Goal: Transaction & Acquisition: Purchase product/service

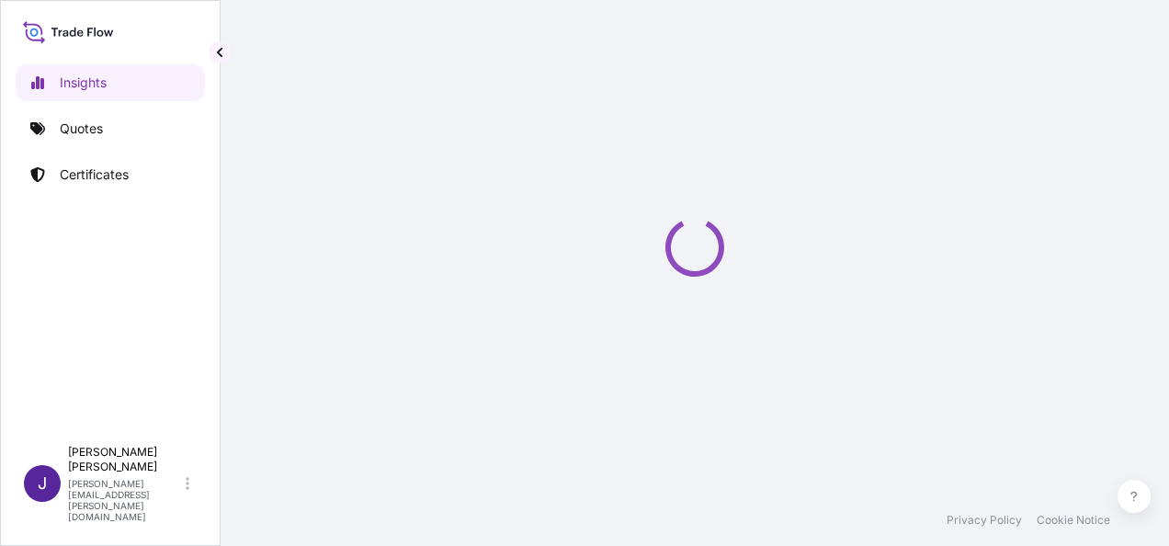
select select "2025"
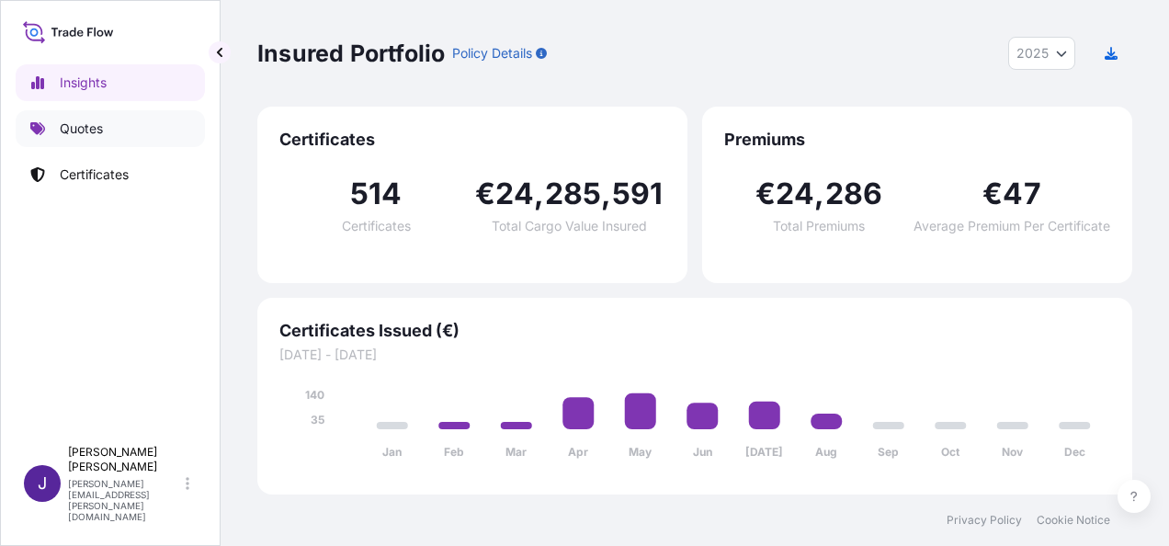
click at [83, 132] on p "Quotes" at bounding box center [81, 128] width 43 height 18
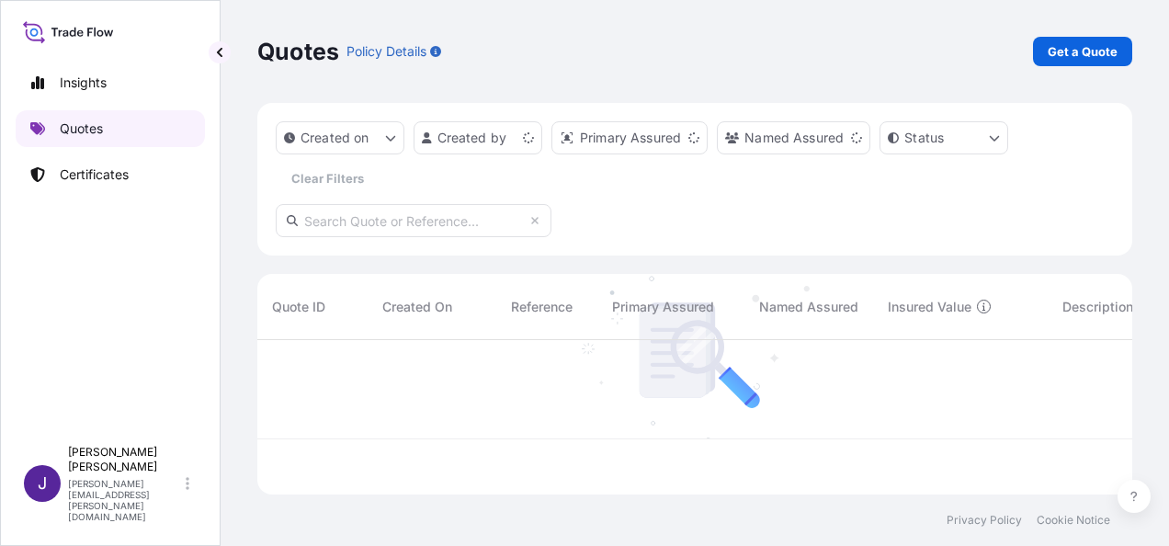
scroll to position [151, 860]
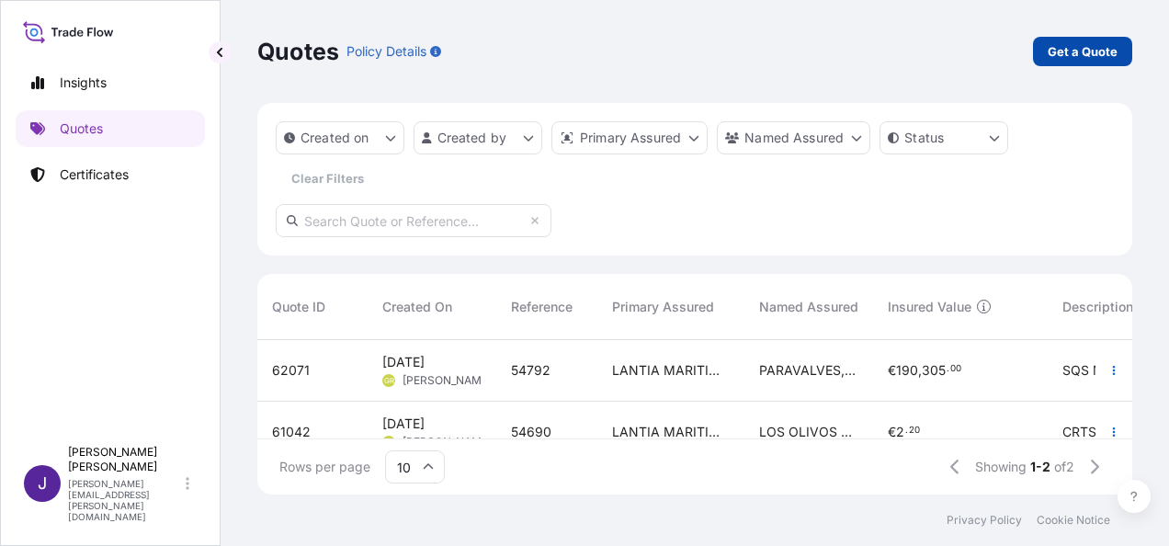
click at [1095, 55] on p "Get a Quote" at bounding box center [1083, 51] width 70 height 18
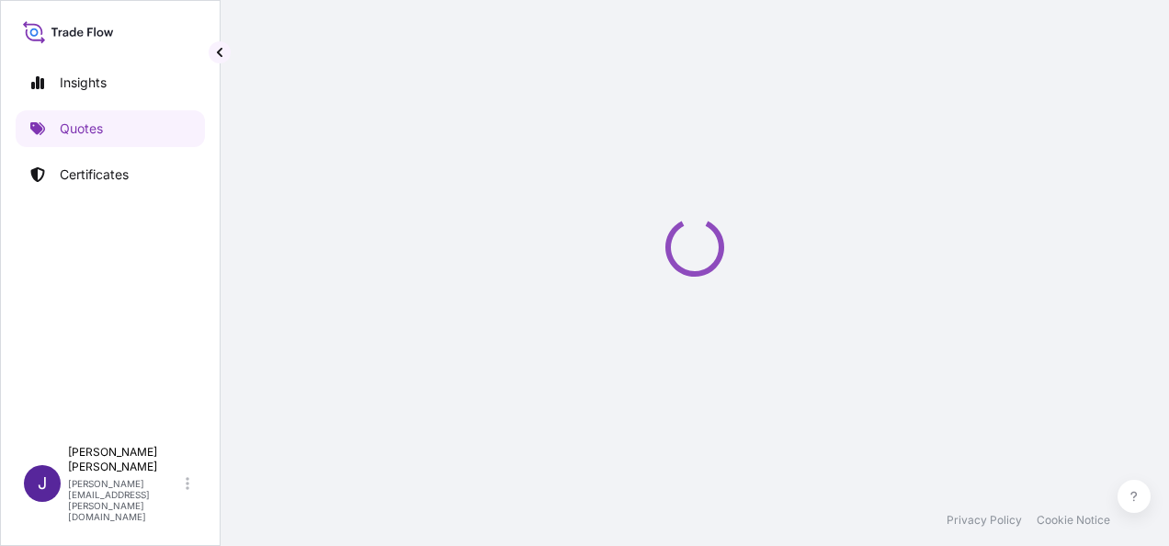
select select "Sea"
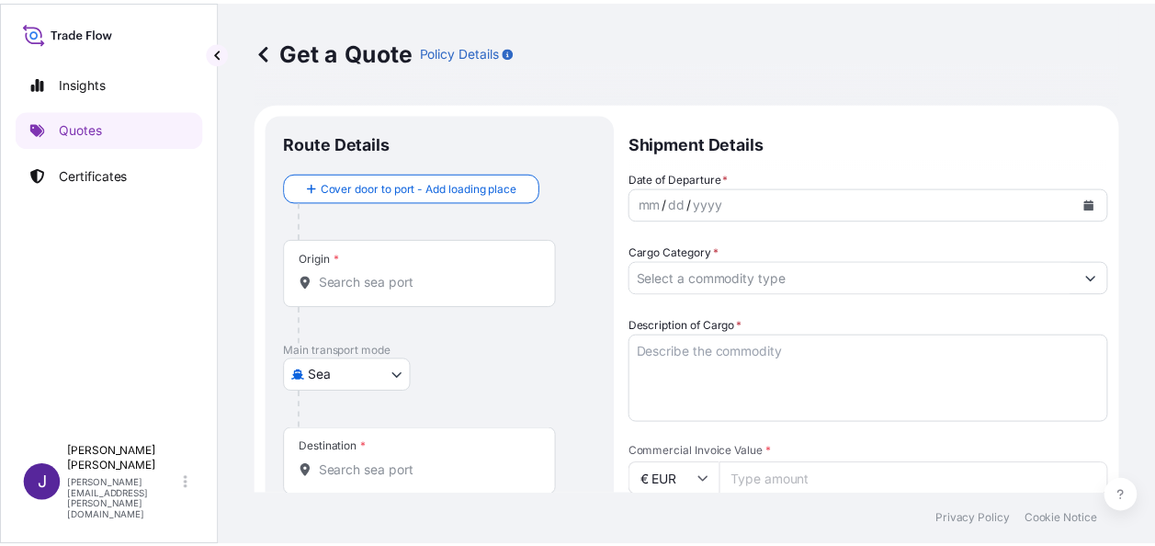
scroll to position [29, 0]
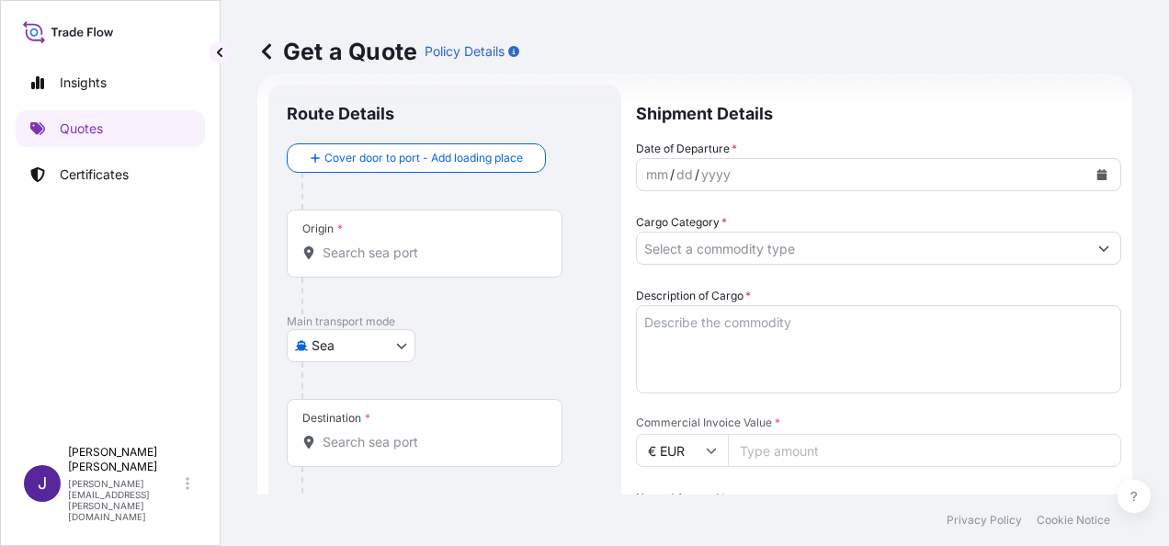
click at [404, 248] on input "Origin *" at bounding box center [431, 253] width 217 height 18
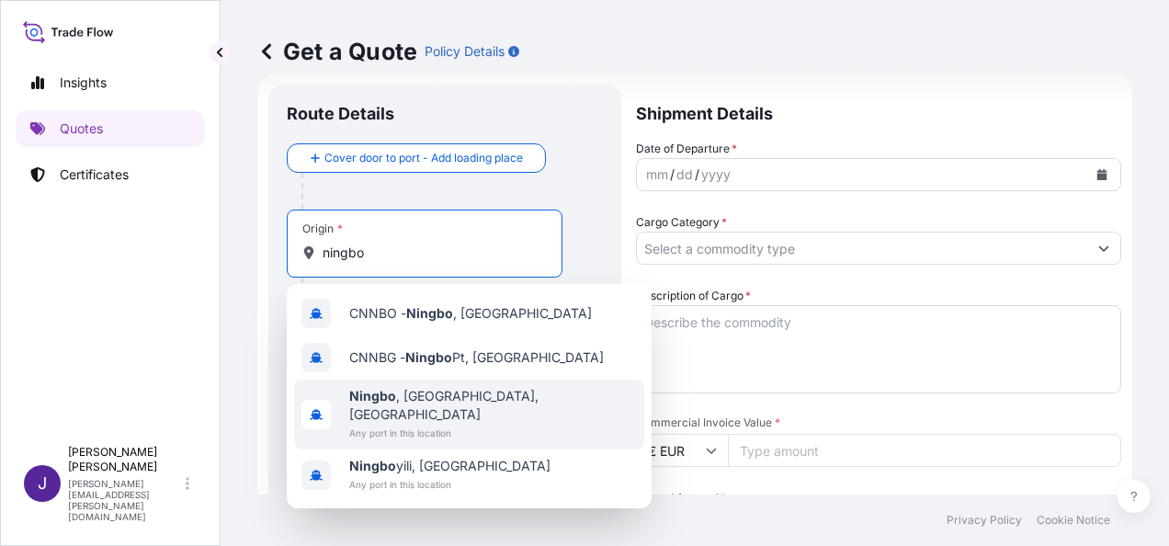
click at [458, 397] on span "[GEOGRAPHIC_DATA] , [GEOGRAPHIC_DATA], [GEOGRAPHIC_DATA]" at bounding box center [493, 405] width 288 height 37
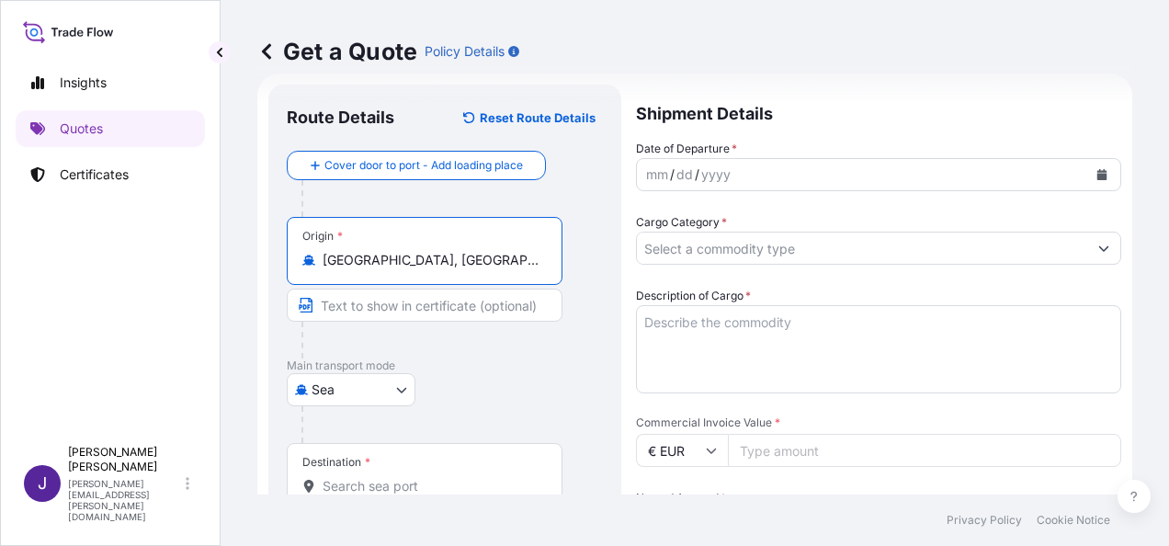
type input "[GEOGRAPHIC_DATA], [GEOGRAPHIC_DATA], [GEOGRAPHIC_DATA]"
click at [364, 474] on div "Destination *" at bounding box center [425, 477] width 276 height 68
click at [364, 477] on input "Destination *" at bounding box center [431, 486] width 217 height 18
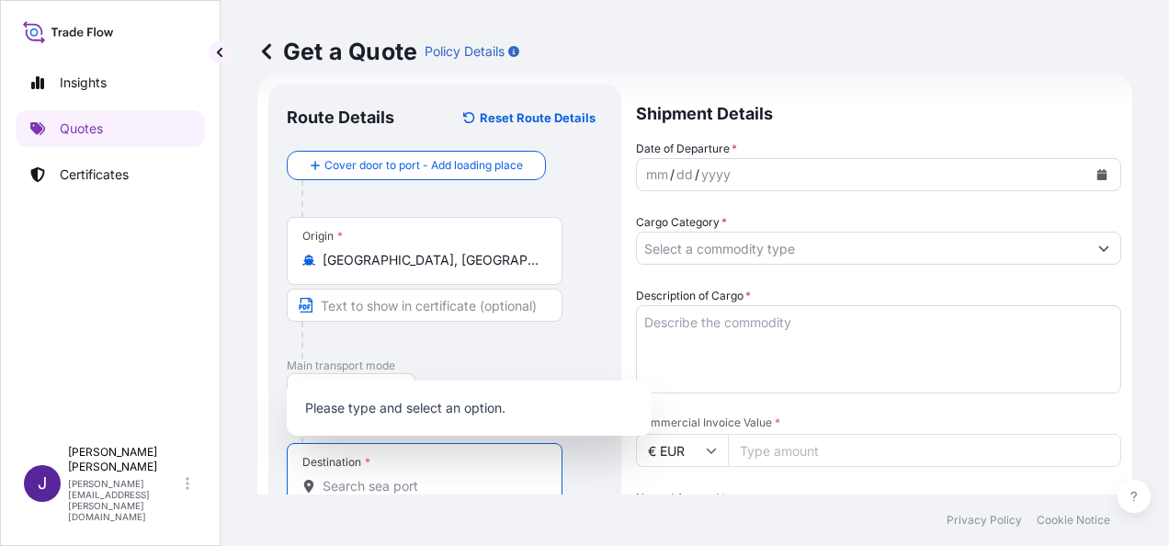
click at [423, 480] on input "Destination * Please select a destination" at bounding box center [431, 486] width 217 height 18
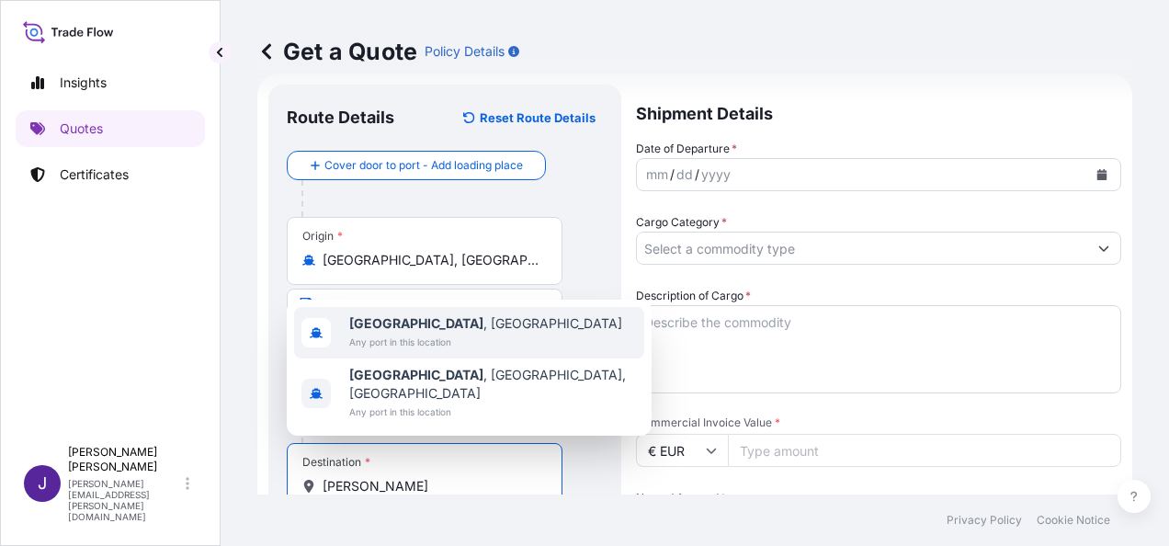
click at [412, 333] on span "[GEOGRAPHIC_DATA] , [GEOGRAPHIC_DATA]" at bounding box center [485, 323] width 273 height 18
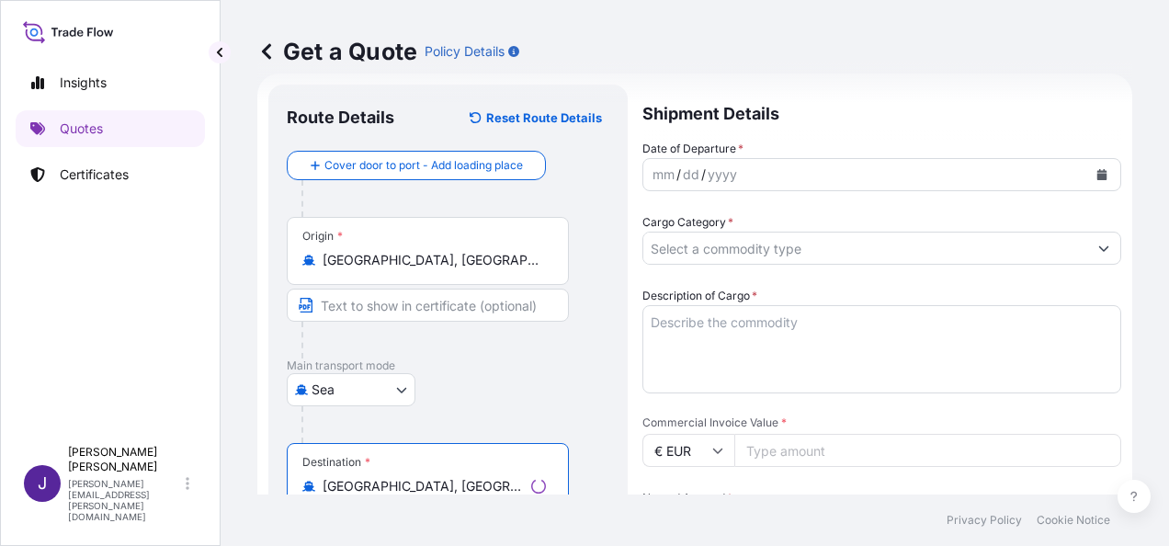
type input "[GEOGRAPHIC_DATA], [GEOGRAPHIC_DATA]"
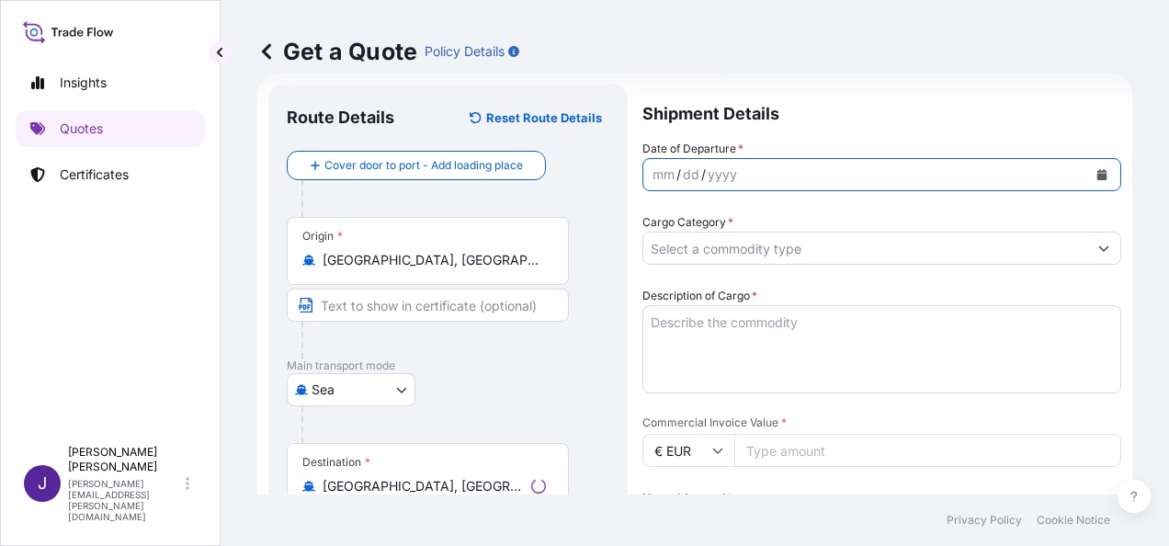
click at [1094, 167] on button "Calendar" at bounding box center [1101, 174] width 29 height 29
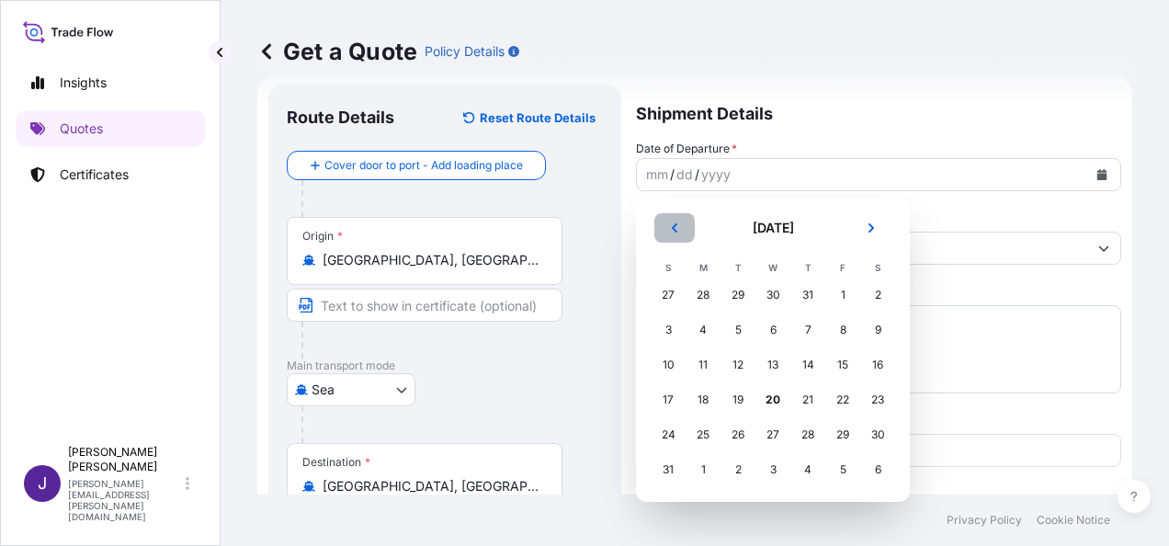
click at [675, 234] on button "Previous" at bounding box center [674, 227] width 40 height 29
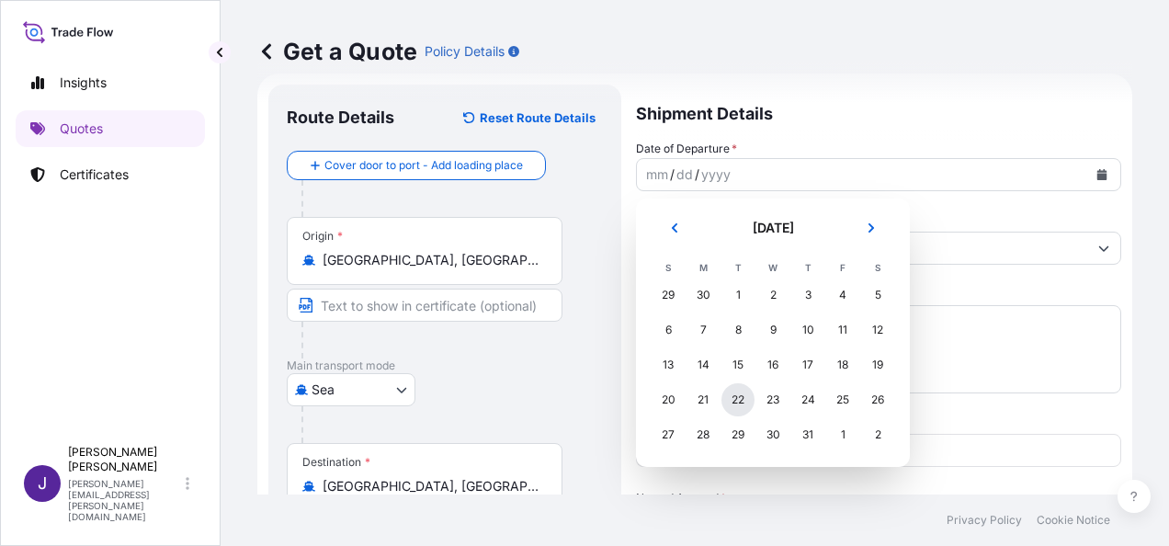
click at [740, 402] on div "22" at bounding box center [737, 399] width 33 height 33
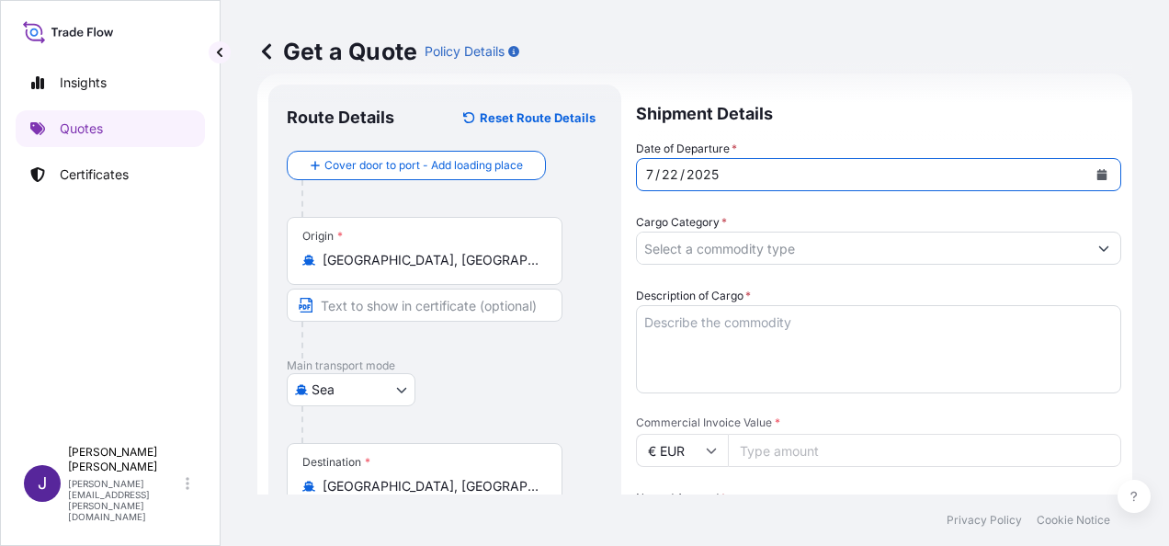
click at [802, 243] on input "Cargo Category *" at bounding box center [862, 248] width 450 height 33
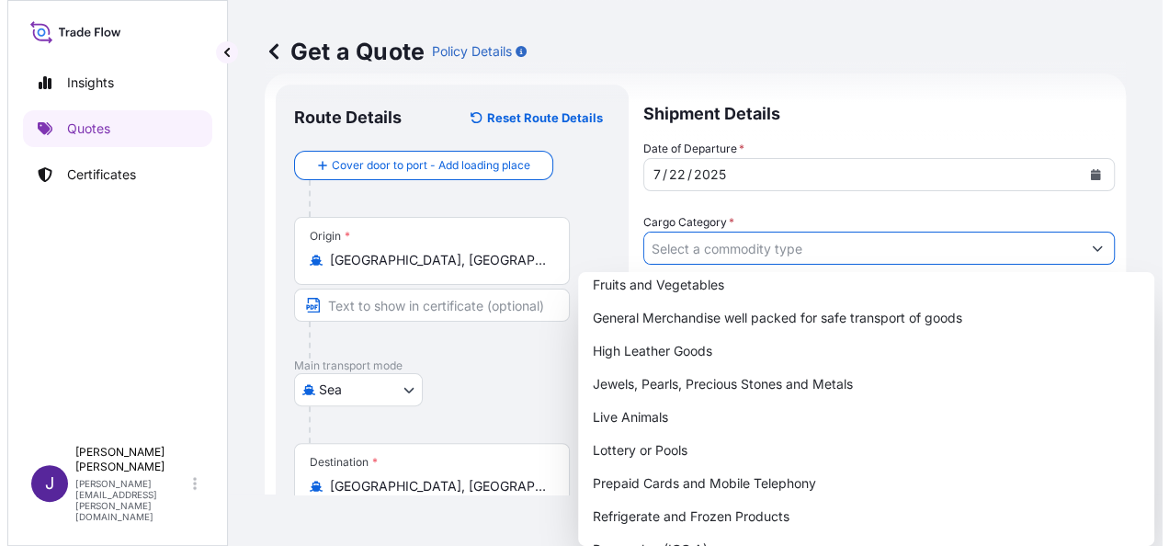
scroll to position [228, 0]
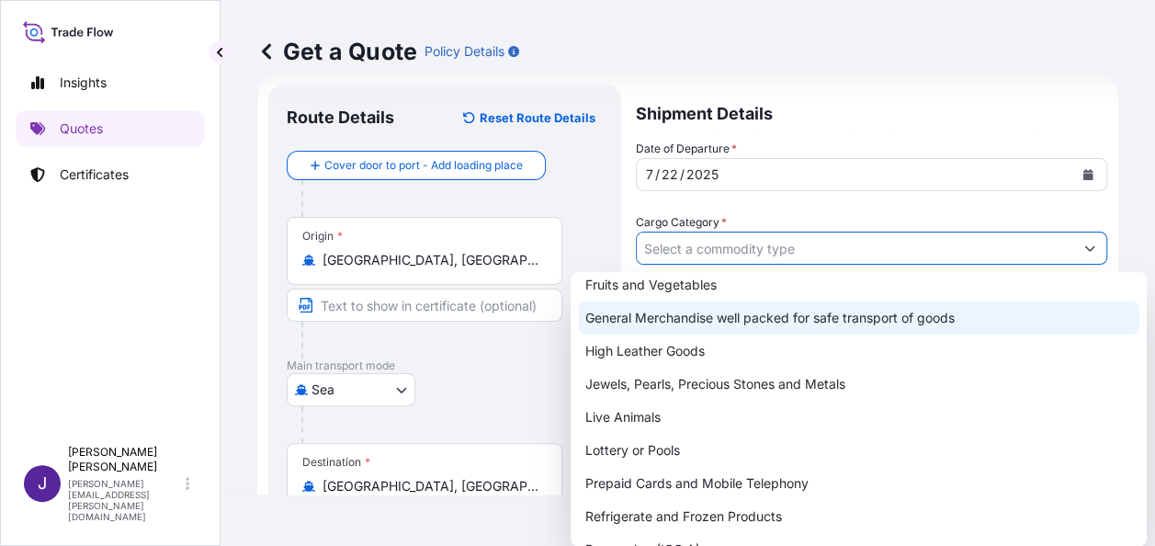
click at [714, 318] on div "General Merchandise well packed for safe transport of goods" at bounding box center [858, 317] width 561 height 33
type input "General Merchandise well packed for safe transport of goods"
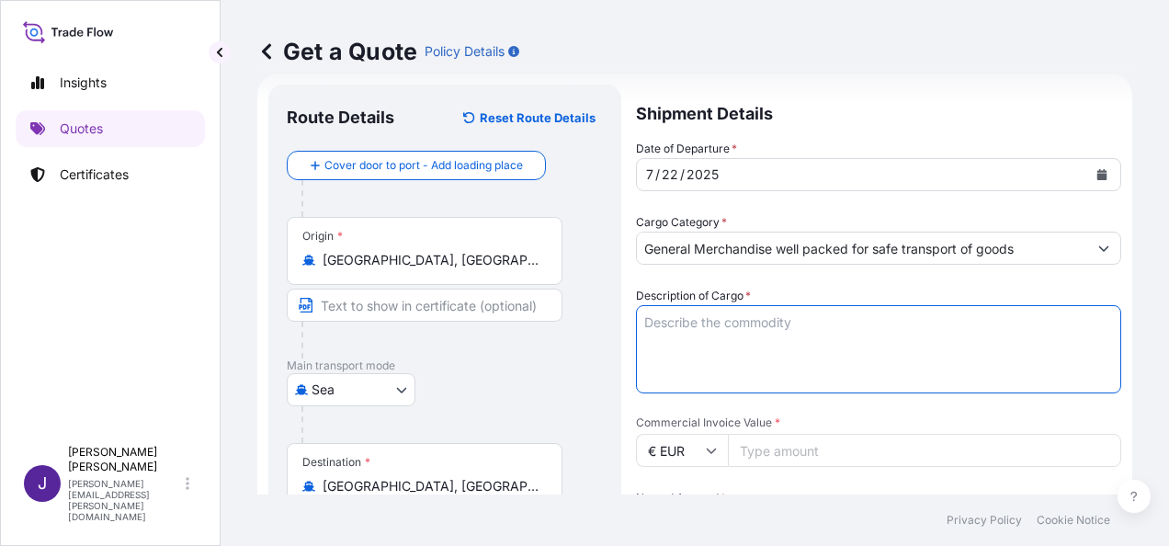
click at [714, 318] on textarea "Description of Cargo *" at bounding box center [878, 349] width 485 height 88
click at [788, 320] on textarea "Description of Cargo *" at bounding box center [878, 349] width 485 height 88
paste textarea "30grid nonwoven storage box, Shelves, Folding ladder, Extension table, Coat han…"
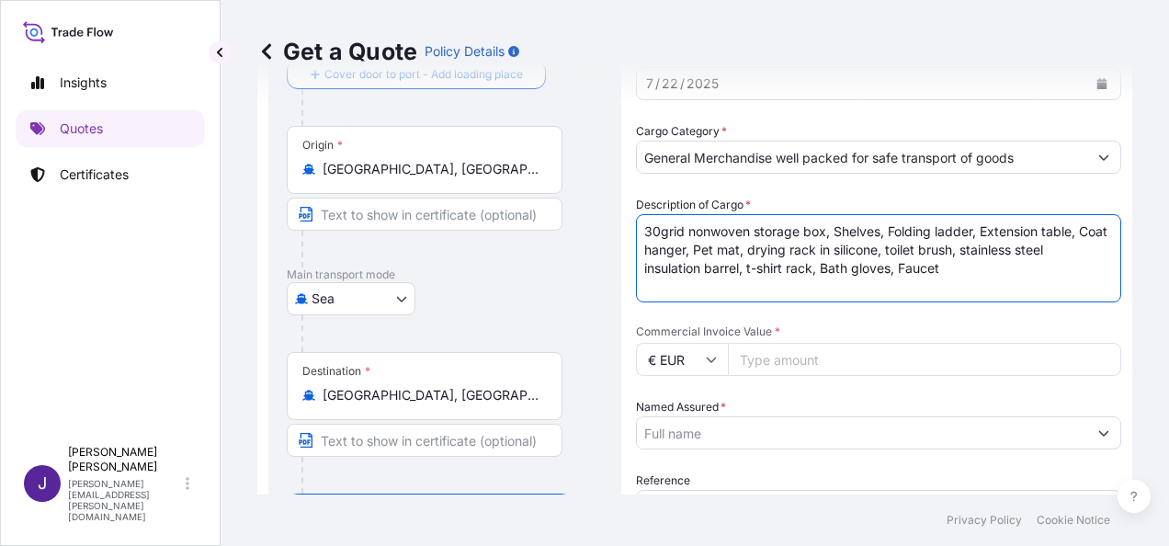
scroll to position [121, 0]
type textarea "30grid nonwoven storage box, Shelves, Folding ladder, Extension table, Coat han…"
click at [787, 428] on input "Named Assured *" at bounding box center [862, 431] width 450 height 33
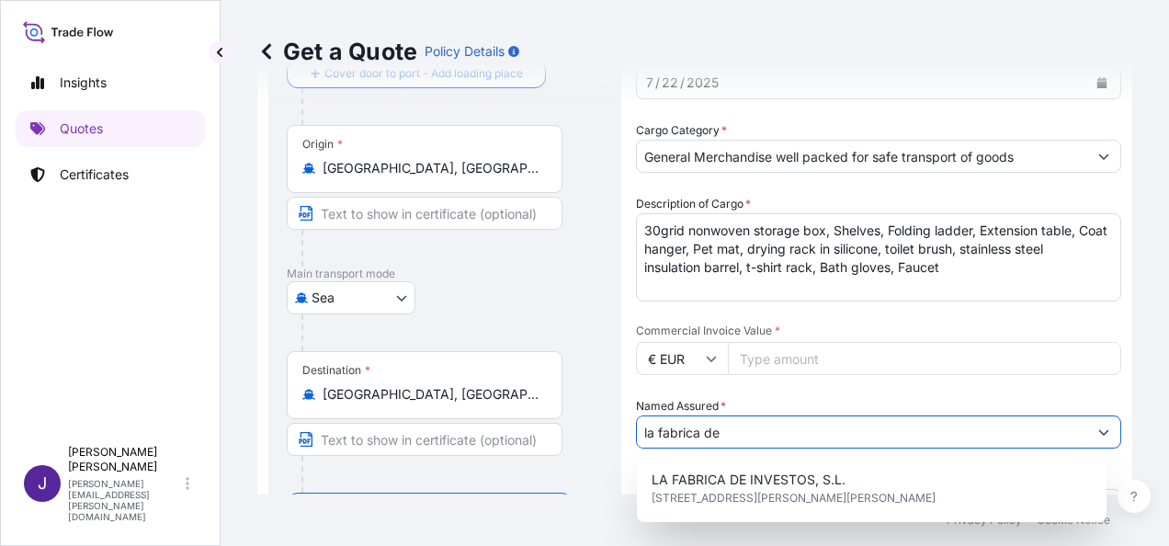
drag, startPoint x: 750, startPoint y: 436, endPoint x: 619, endPoint y: 428, distance: 130.7
click at [619, 428] on form "Route Details Reset Route Details Cover door to port - Add loading place Place …" at bounding box center [694, 399] width 875 height 835
paste input "LA FABRICA DE INVENTOS SL"
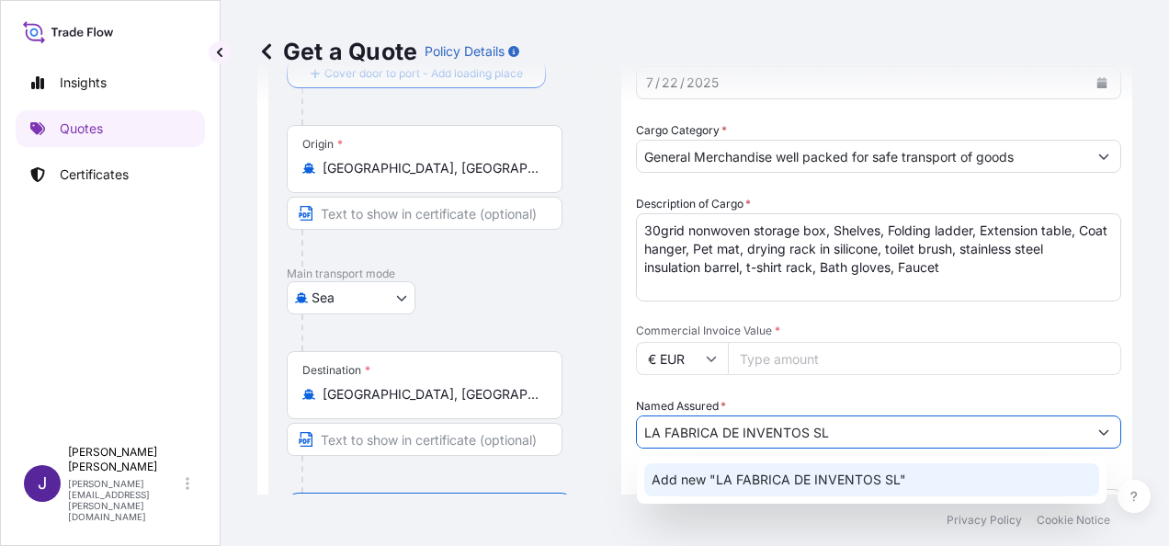
click at [800, 480] on span "Add new "LA FABRICA DE INVENTOS SL"" at bounding box center [779, 480] width 255 height 18
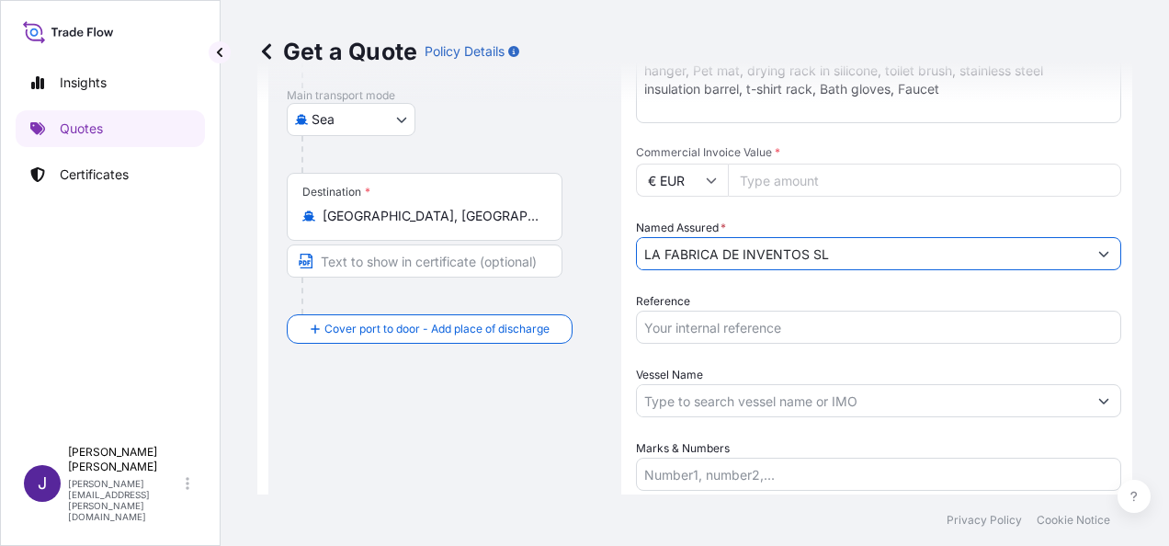
scroll to position [305, 0]
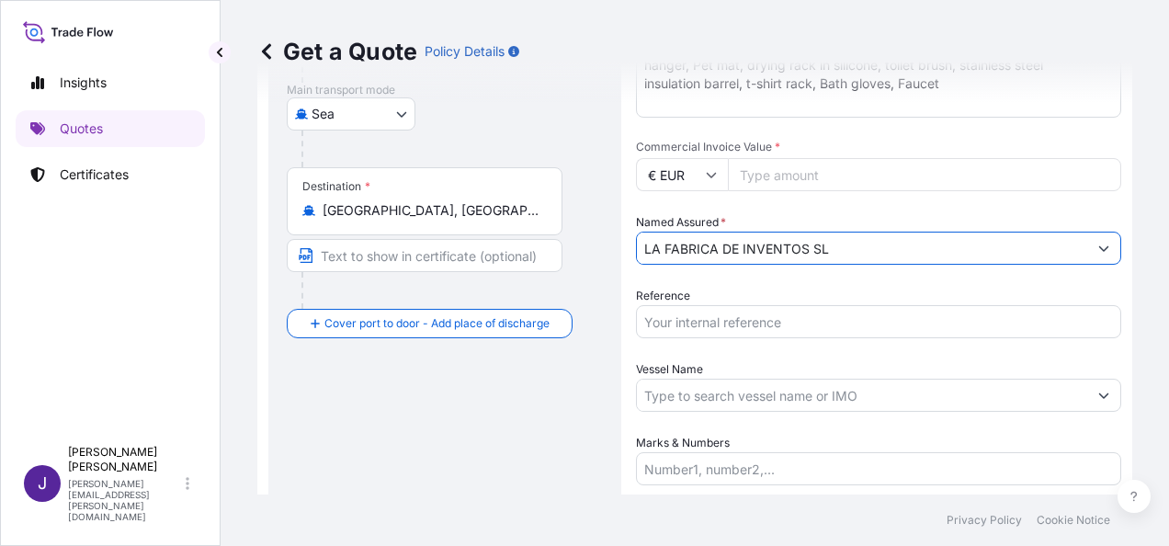
type input "LA FABRICA DE INVENTOS SL"
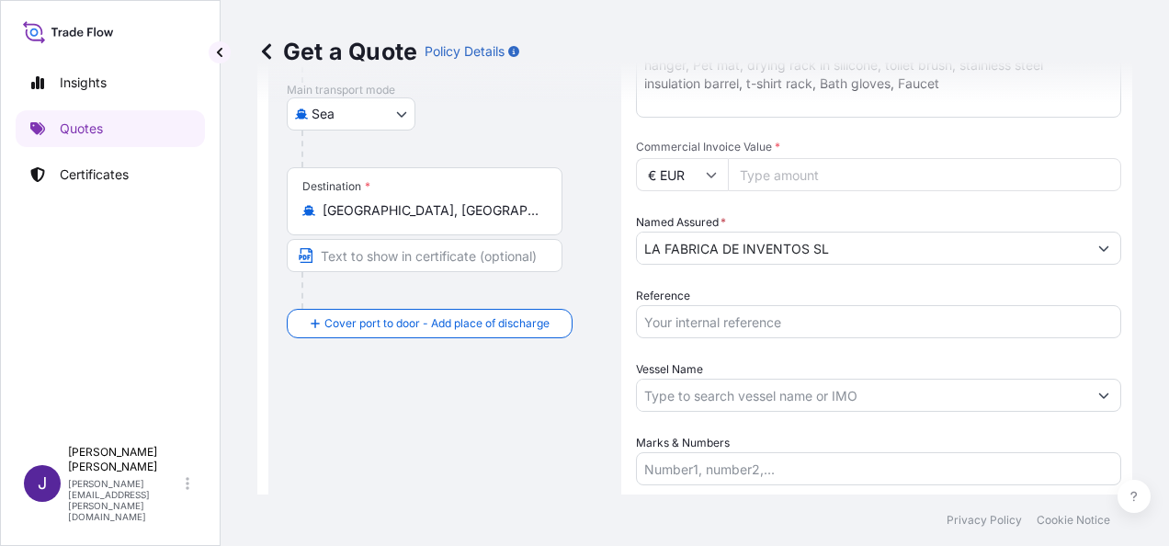
click at [803, 162] on input "Commercial Invoice Value *" at bounding box center [924, 174] width 393 height 33
type input "35376.00"
drag, startPoint x: 872, startPoint y: 314, endPoint x: 882, endPoint y: 369, distance: 56.1
click at [872, 314] on input "Reference" at bounding box center [878, 321] width 485 height 33
type input "53158"
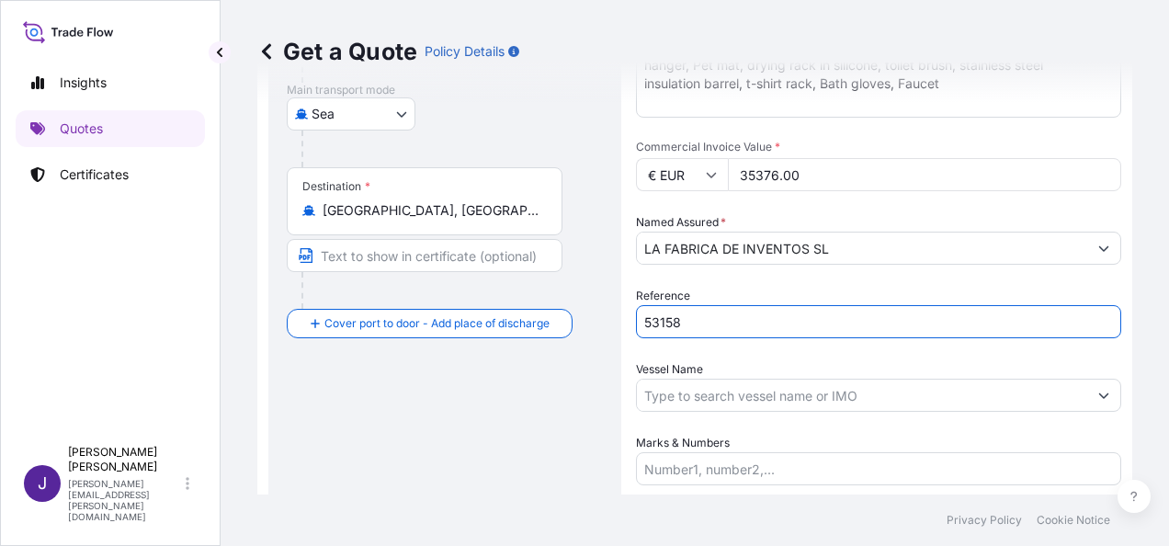
click at [754, 396] on input "Vessel Name" at bounding box center [862, 395] width 450 height 33
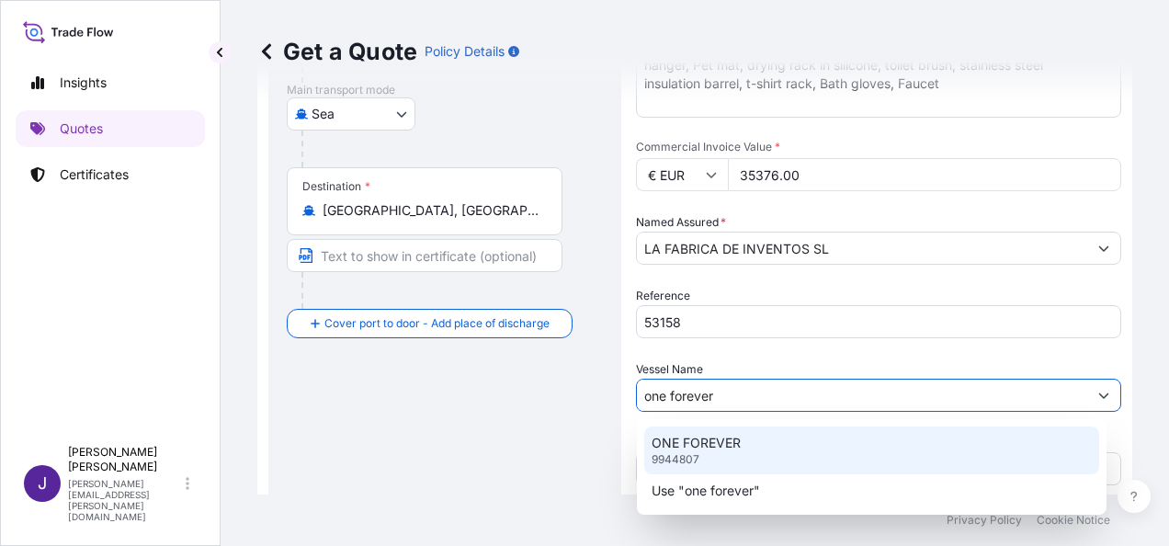
click at [805, 456] on div "ONE FOREVER 9944807" at bounding box center [871, 450] width 455 height 48
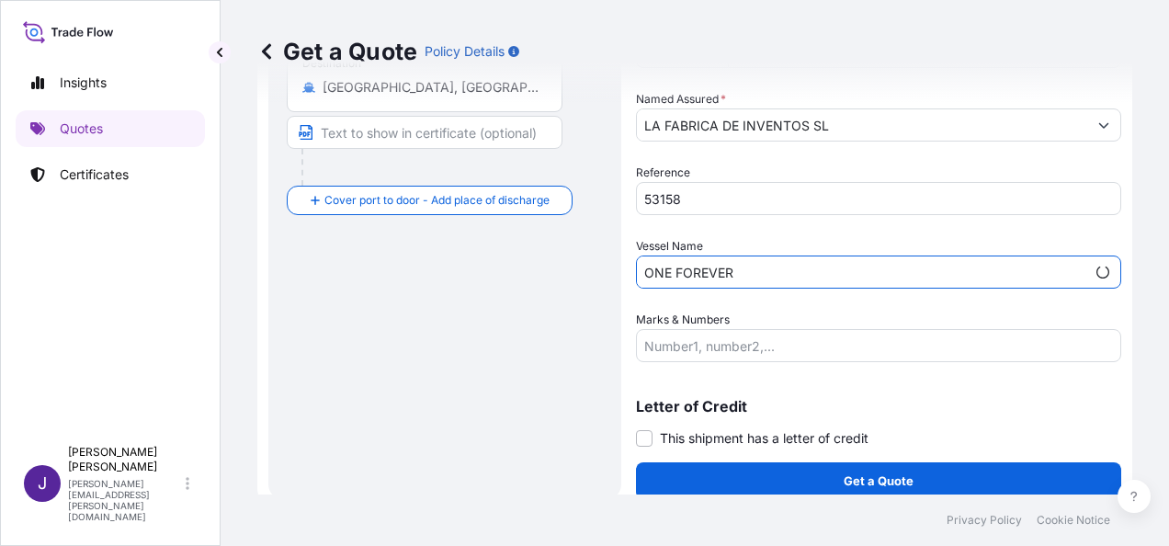
scroll to position [443, 0]
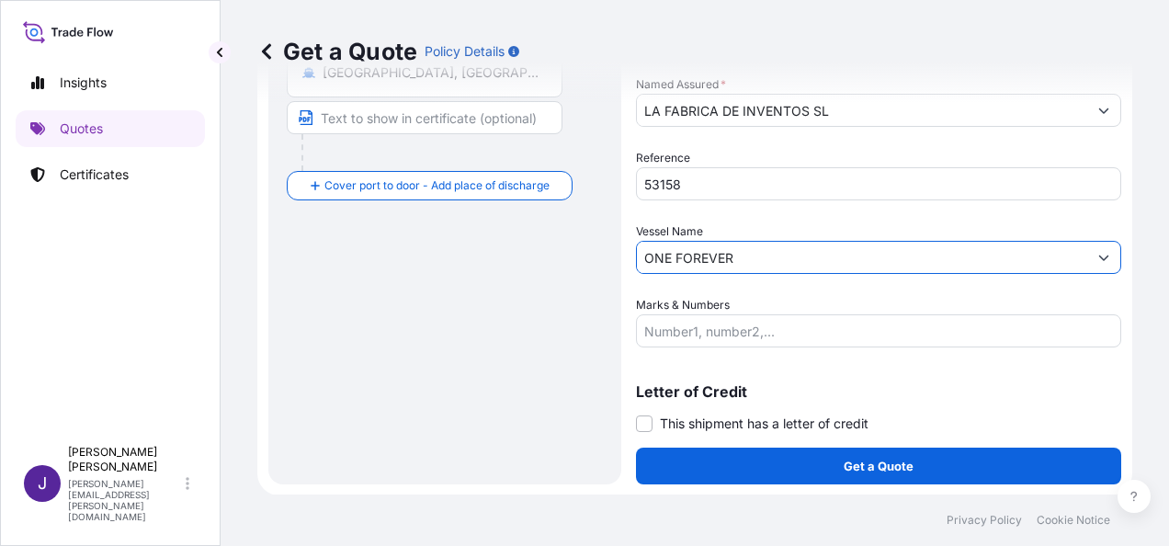
type input "ONE FOREVER"
click at [654, 423] on label "This shipment has a letter of credit" at bounding box center [752, 423] width 233 height 19
click at [636, 414] on input "This shipment has a letter of credit" at bounding box center [636, 414] width 0 height 0
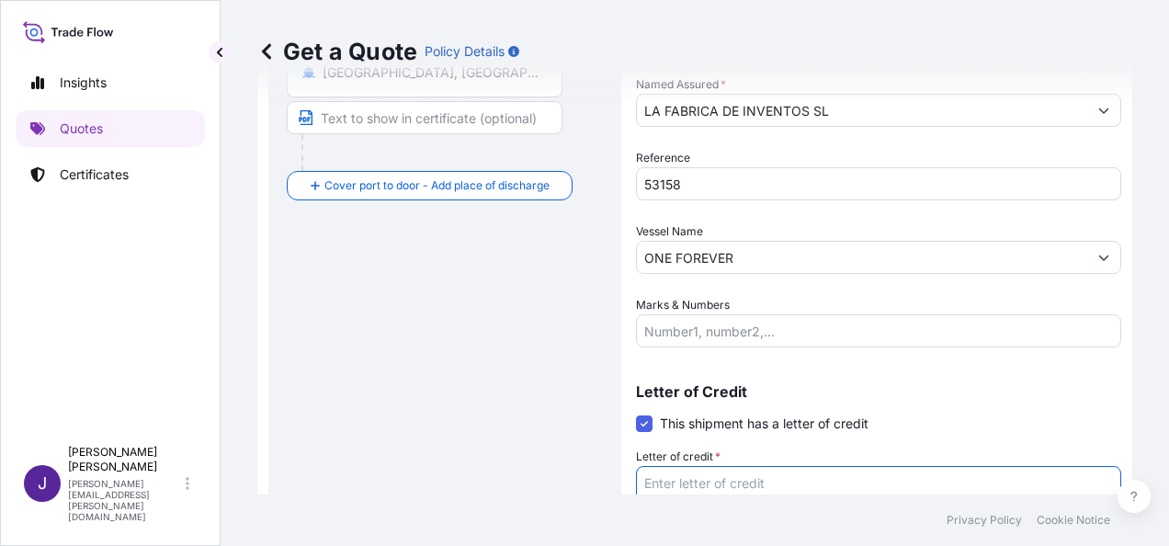
click at [687, 479] on textarea "Letter of credit *" at bounding box center [878, 510] width 485 height 88
paste textarea "LA FABRICA DE INVENTOS SL [STREET_ADDRESS][PERSON_NAME][PERSON_NAME]"
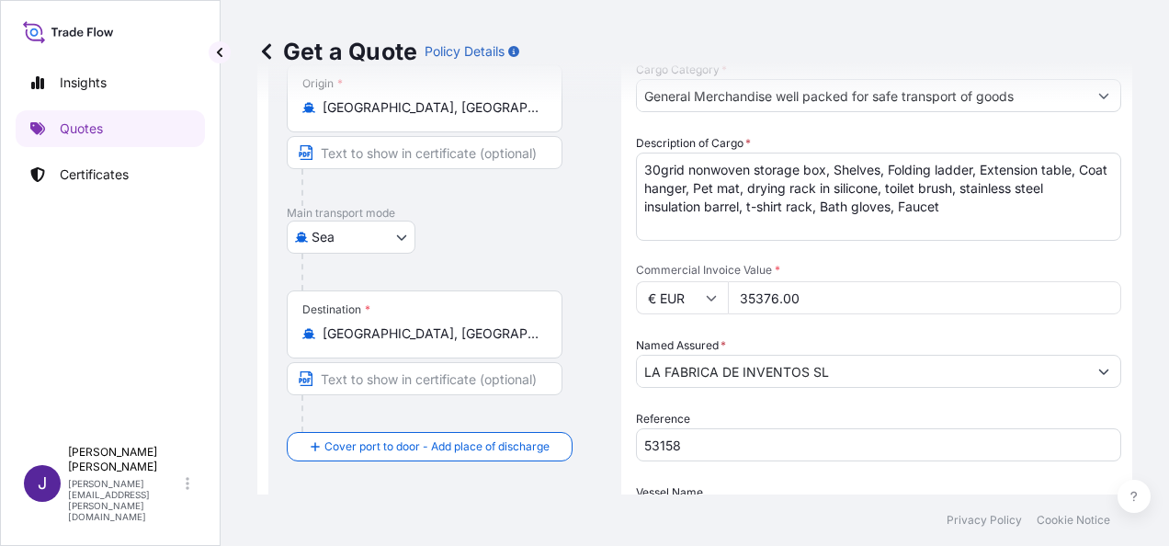
scroll to position [181, 0]
type textarea "LA FABRICA DE INVENTOS SL [STREET_ADDRESS][PERSON_NAME][PERSON_NAME]"
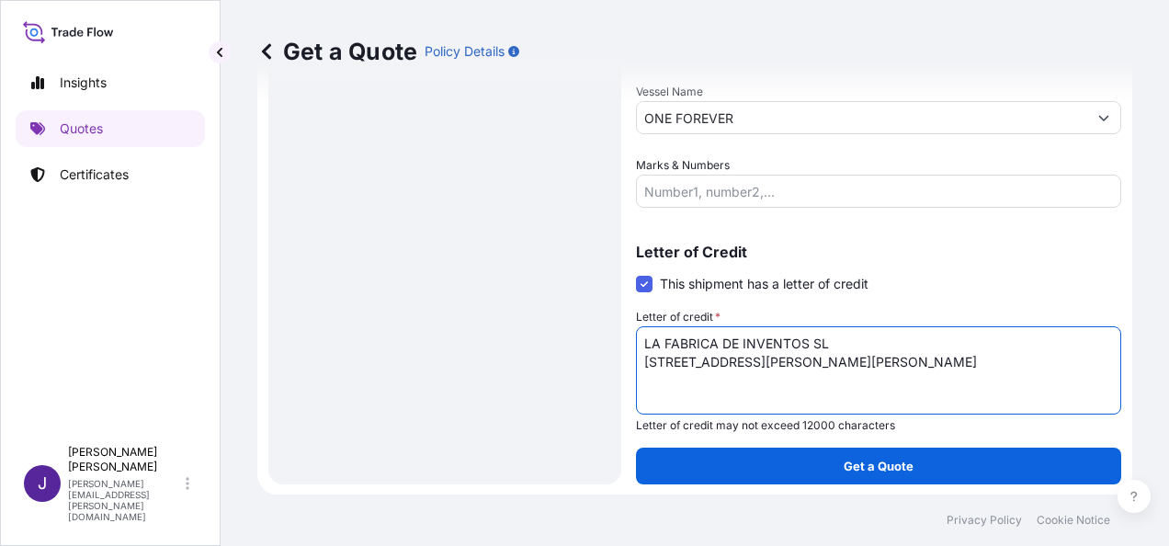
scroll to position [583, 0]
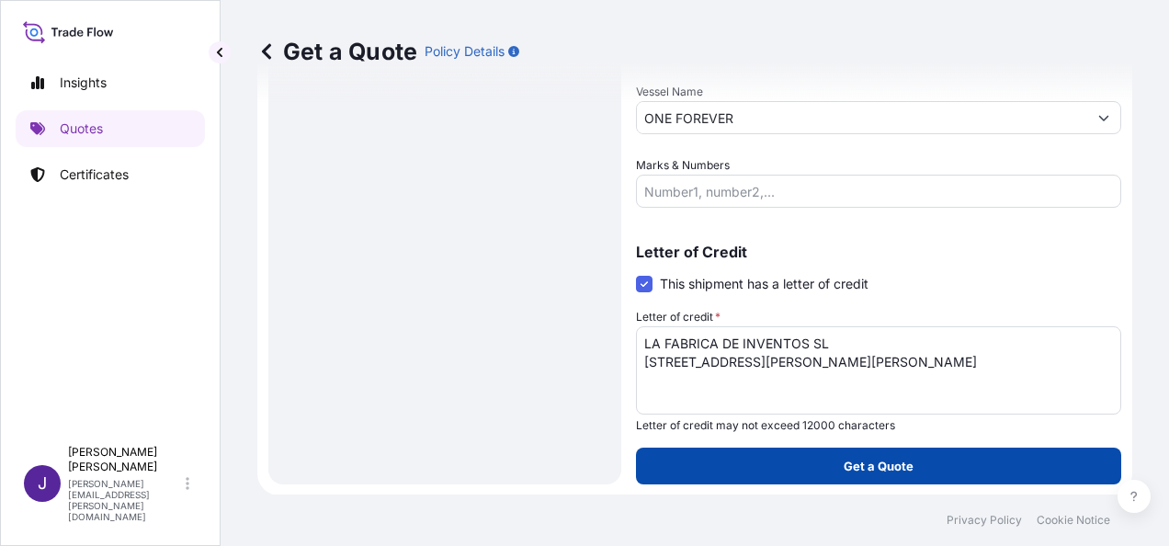
click at [897, 461] on p "Get a Quote" at bounding box center [879, 466] width 70 height 18
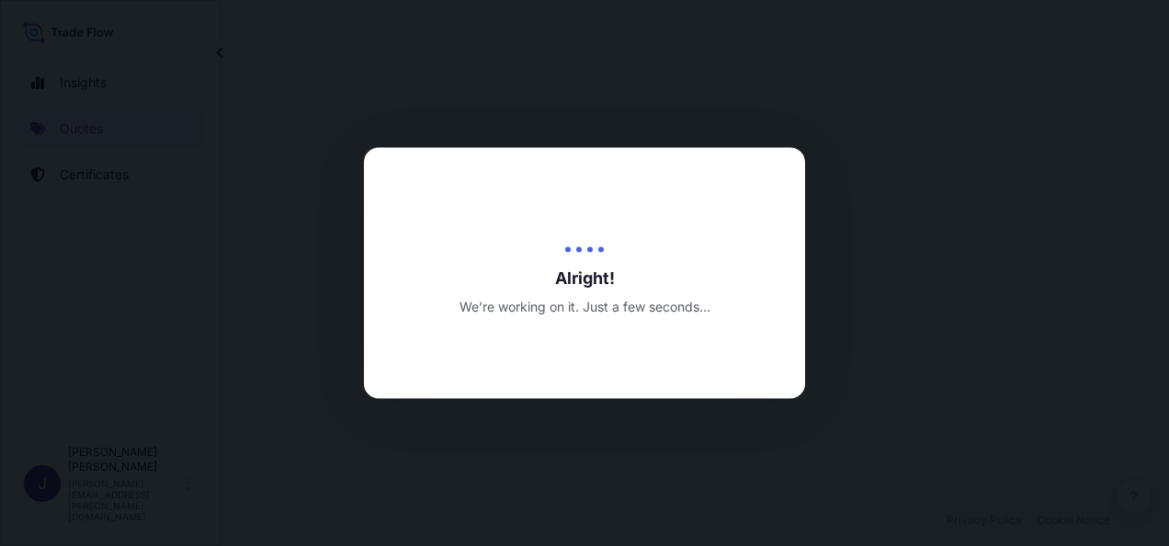
select select "Sea"
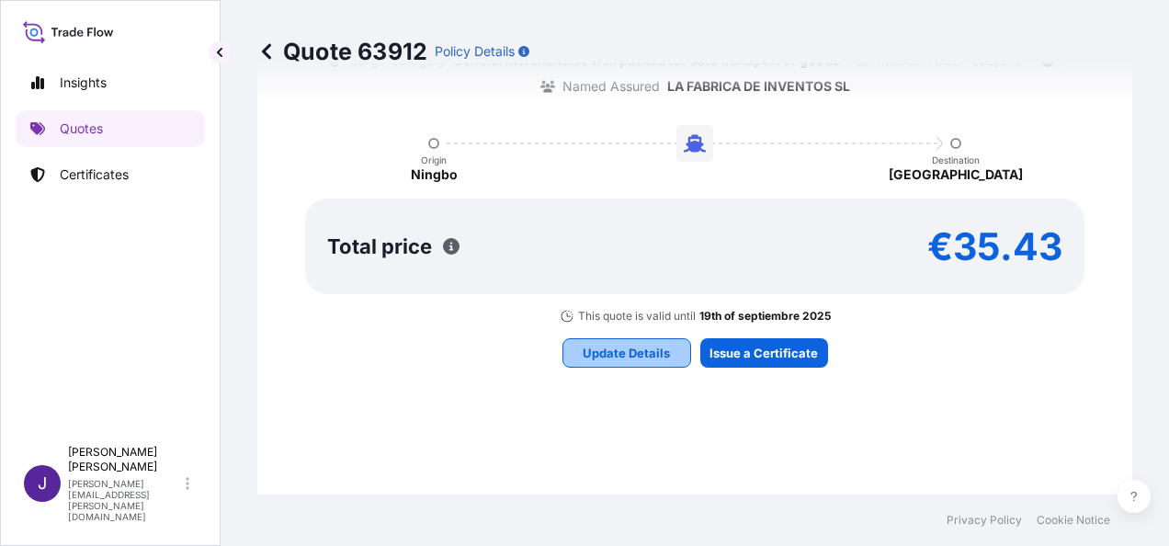
scroll to position [1739, 0]
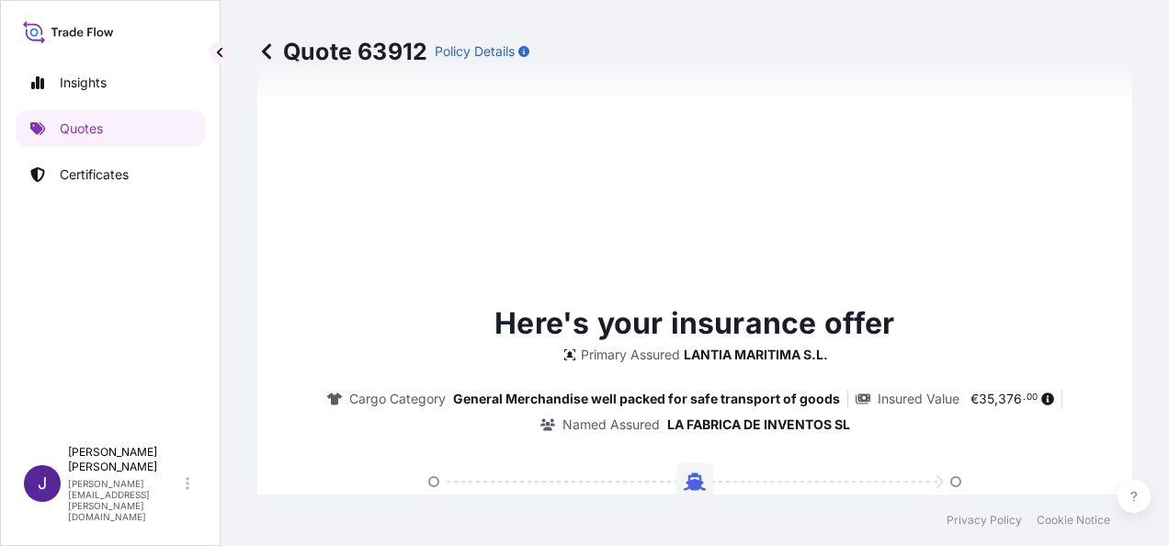
type input "[DATE]"
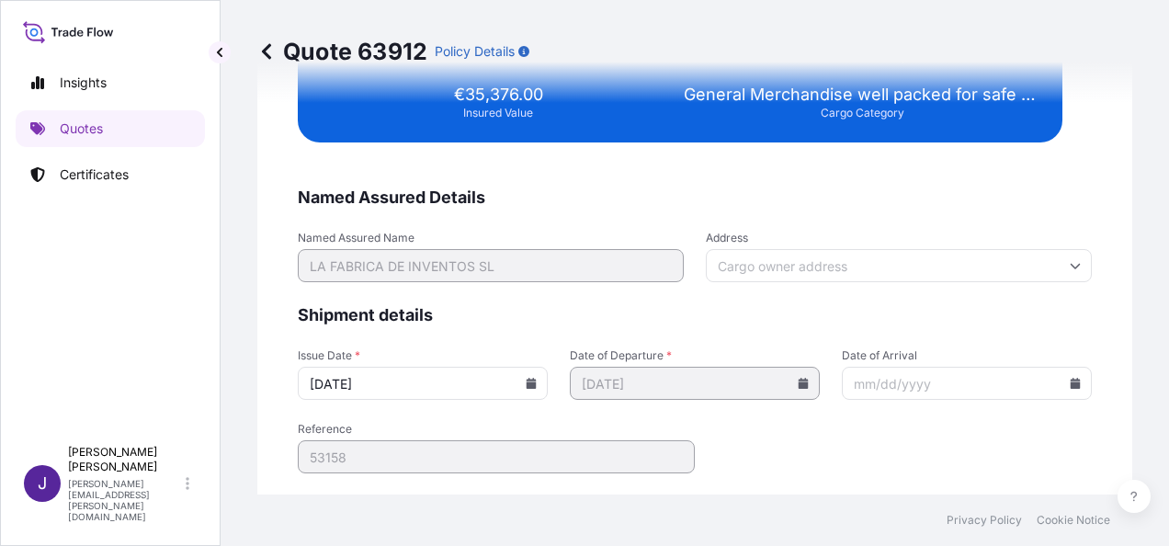
scroll to position [3752, 0]
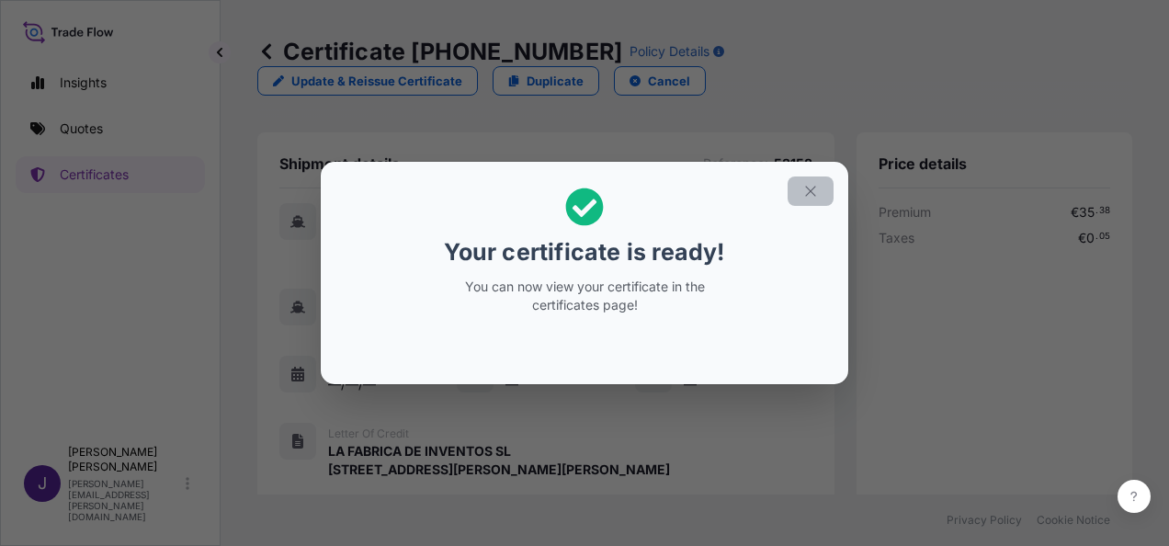
click at [804, 195] on icon "button" at bounding box center [810, 191] width 17 height 17
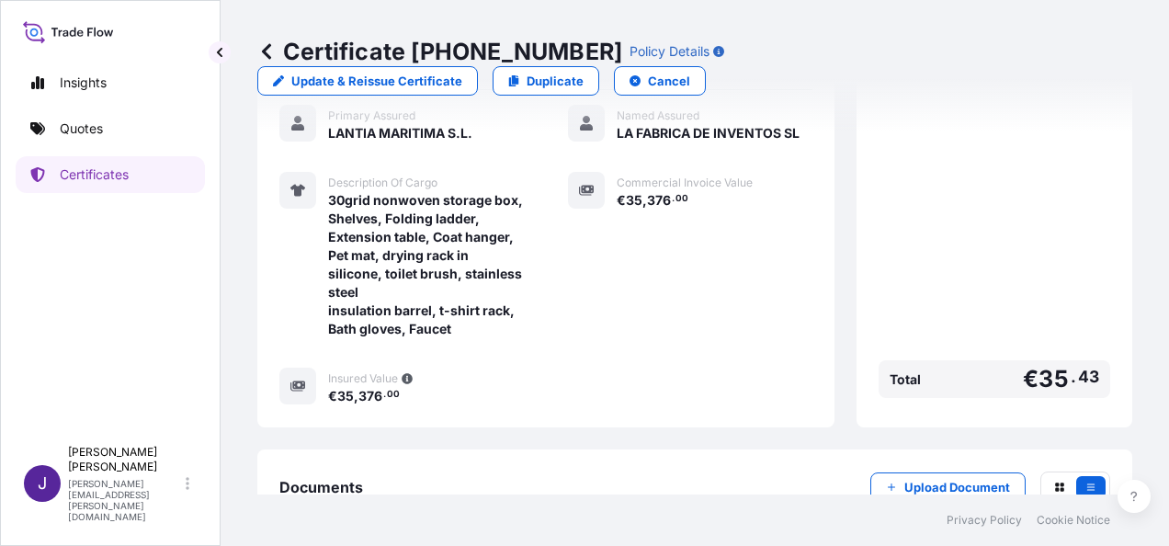
scroll to position [564, 0]
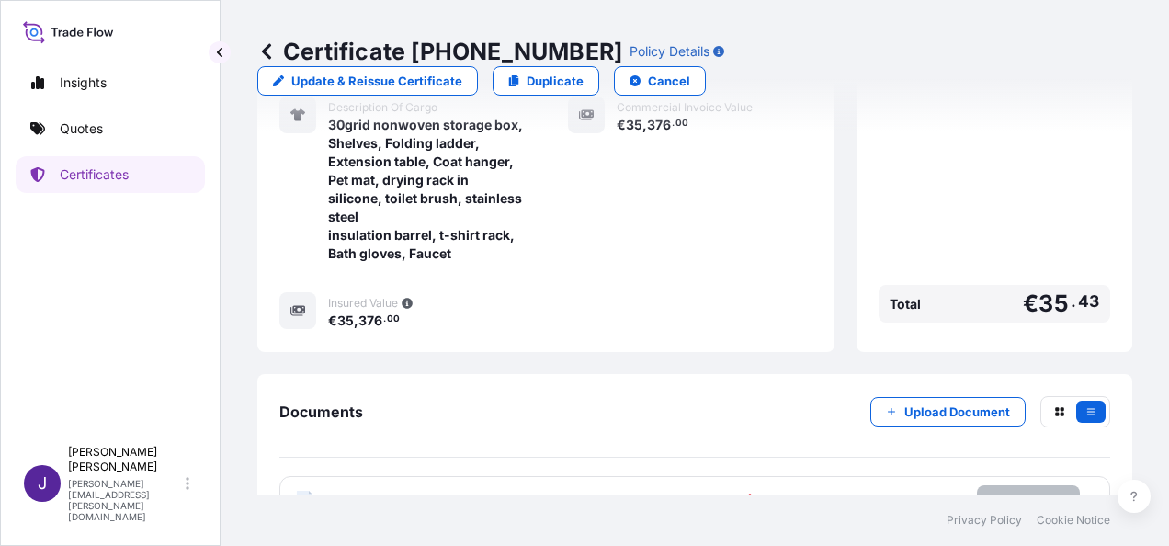
click at [1026, 491] on p "Try again." at bounding box center [1028, 500] width 59 height 18
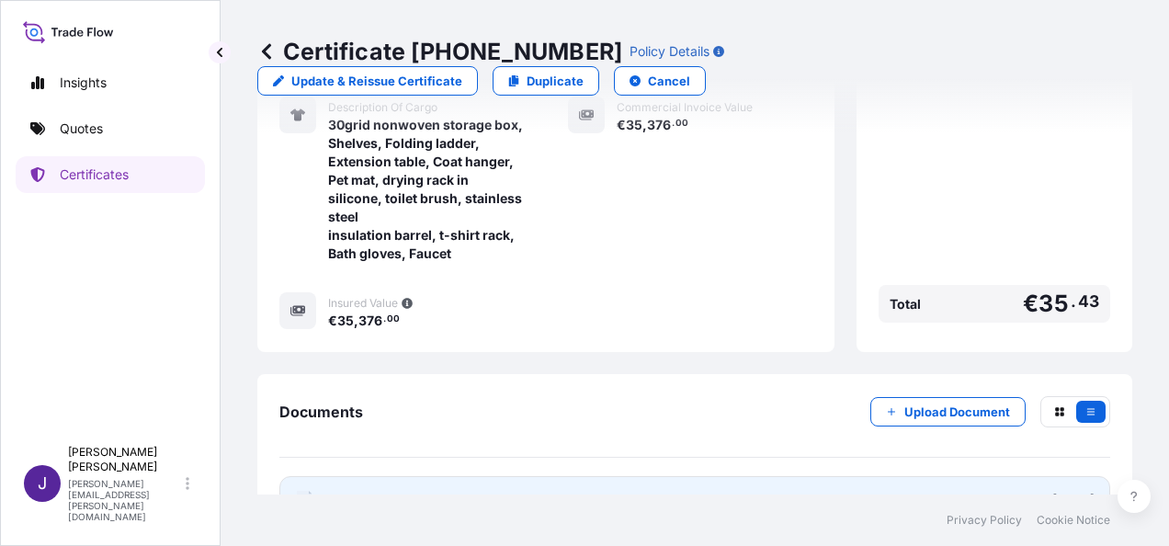
click at [505, 476] on link "PDF Certificate [DATE]" at bounding box center [694, 500] width 831 height 48
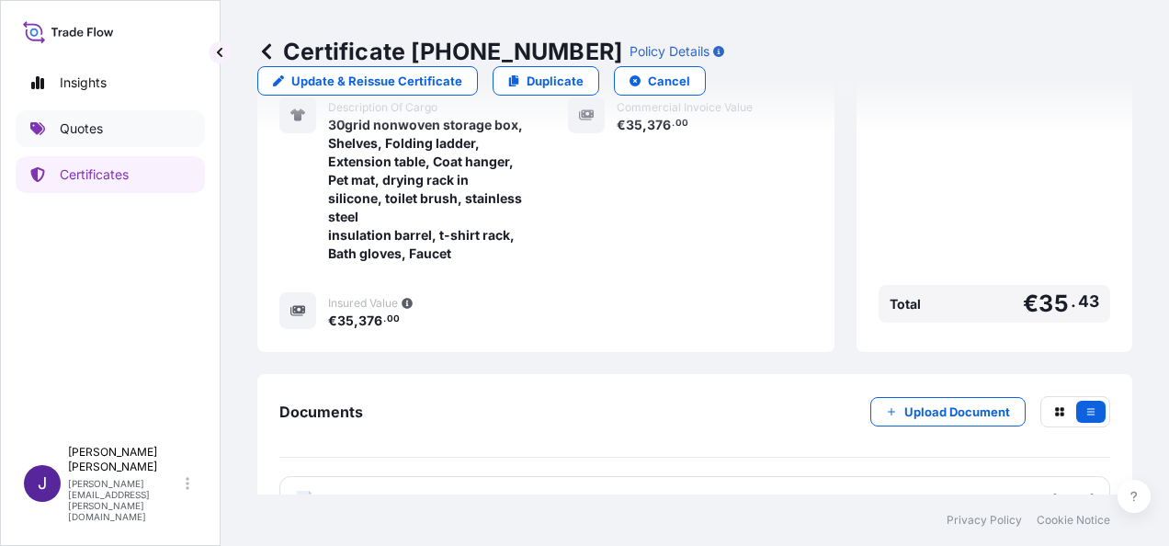
click at [88, 123] on p "Quotes" at bounding box center [81, 128] width 43 height 18
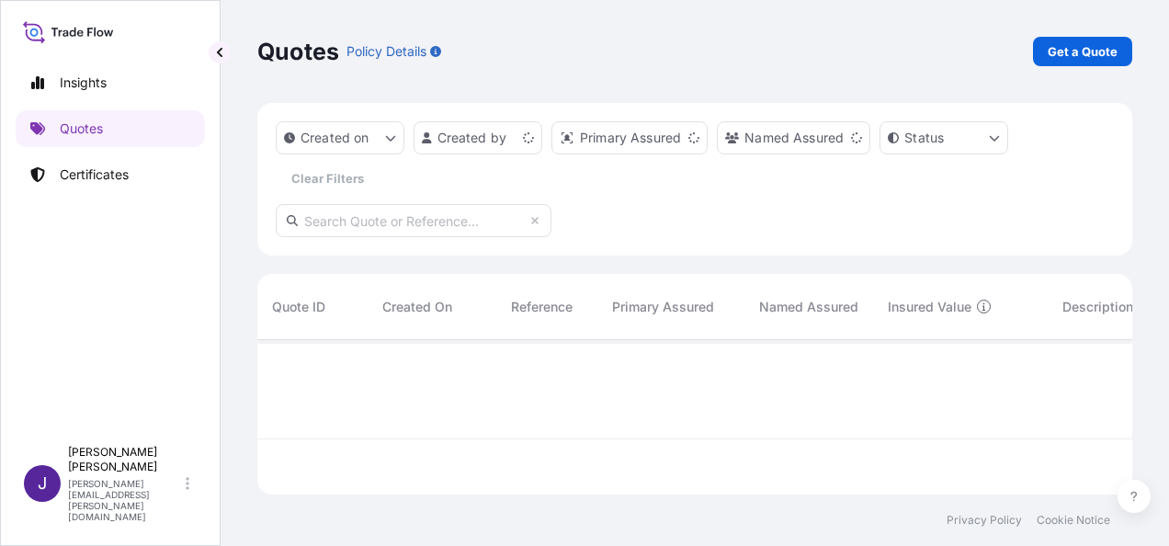
scroll to position [151, 860]
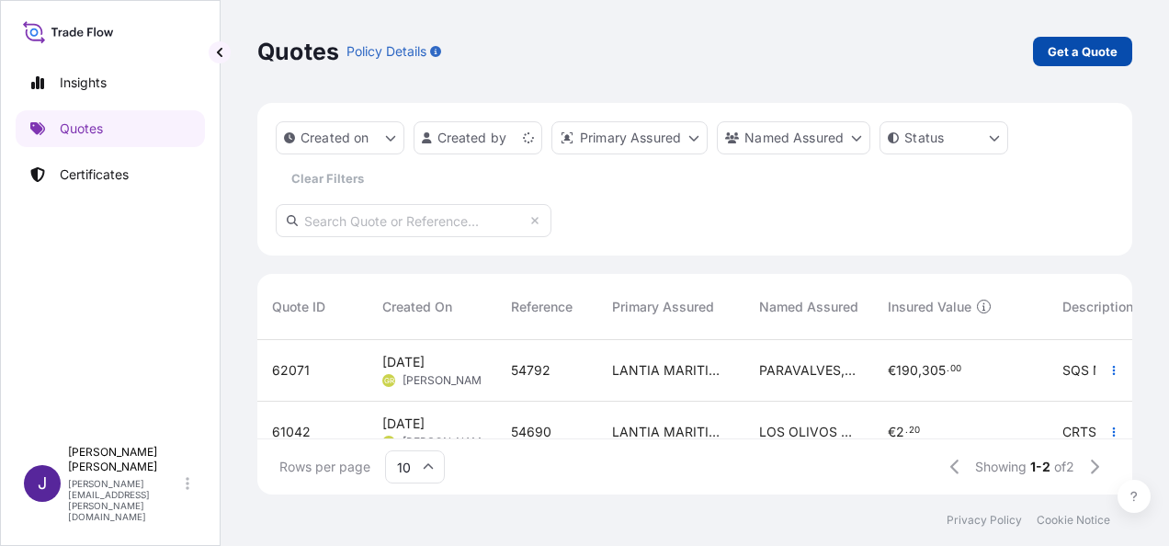
click at [1075, 47] on p "Get a Quote" at bounding box center [1083, 51] width 70 height 18
select select "Sea"
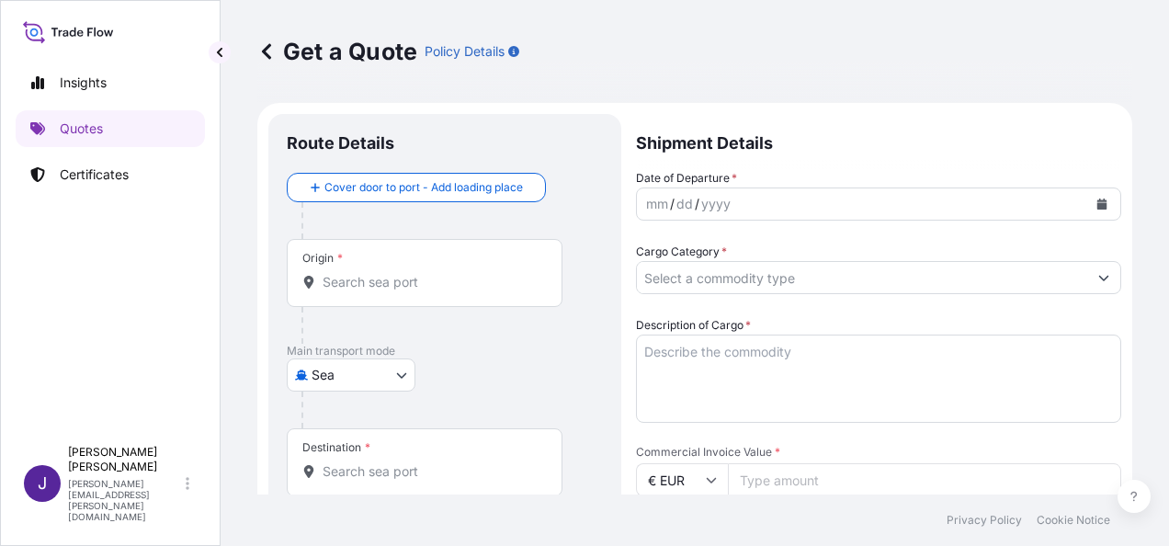
scroll to position [29, 0]
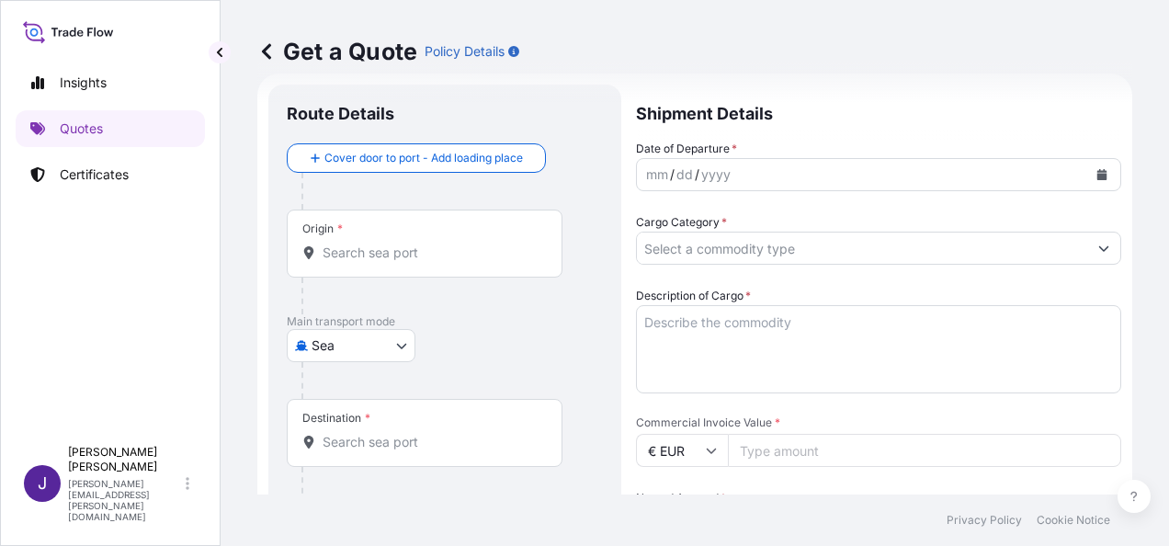
click at [380, 242] on div "Origin *" at bounding box center [425, 244] width 276 height 68
click at [380, 244] on input "Origin *" at bounding box center [431, 253] width 217 height 18
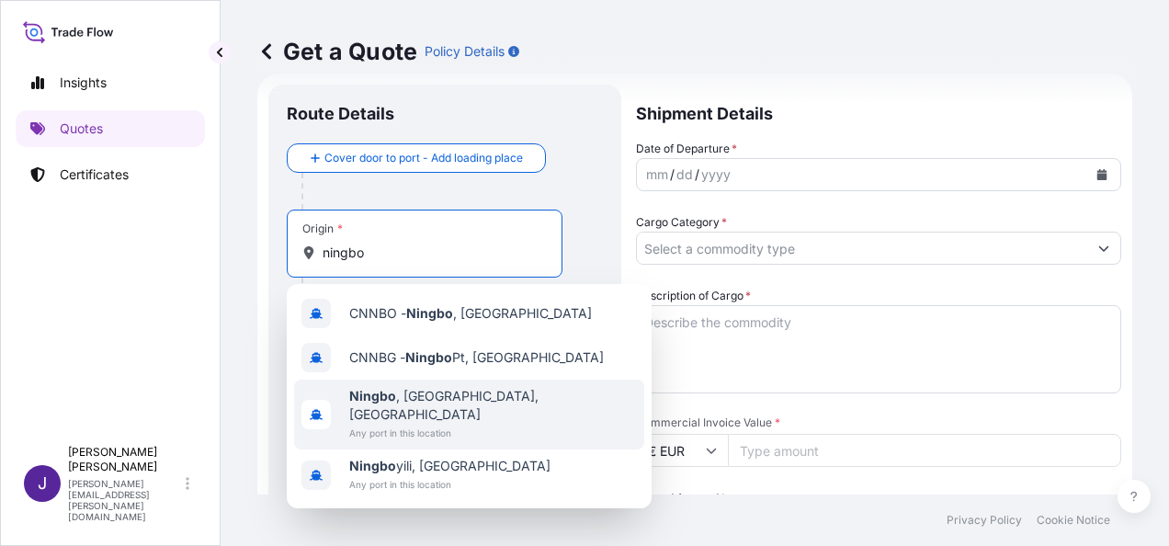
click at [420, 424] on span "Any port in this location" at bounding box center [493, 433] width 288 height 18
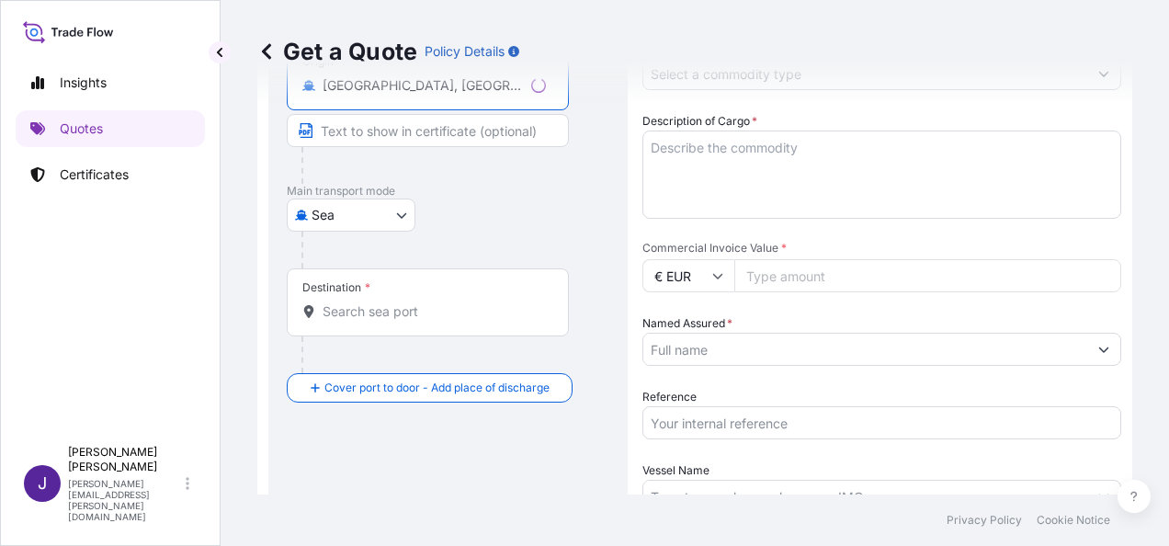
scroll to position [213, 0]
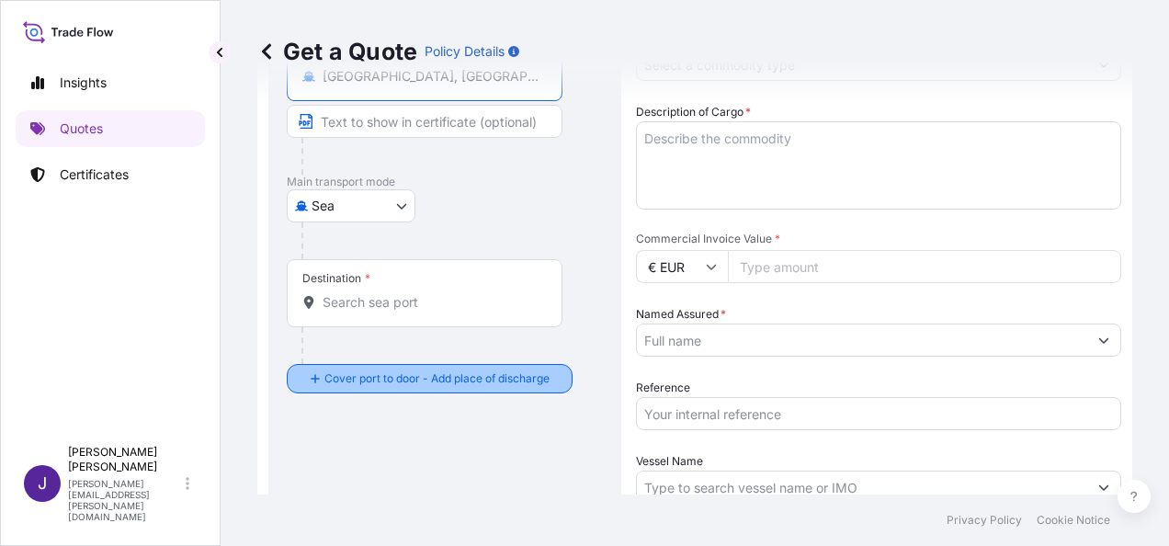
type input "[GEOGRAPHIC_DATA], [GEOGRAPHIC_DATA], [GEOGRAPHIC_DATA]"
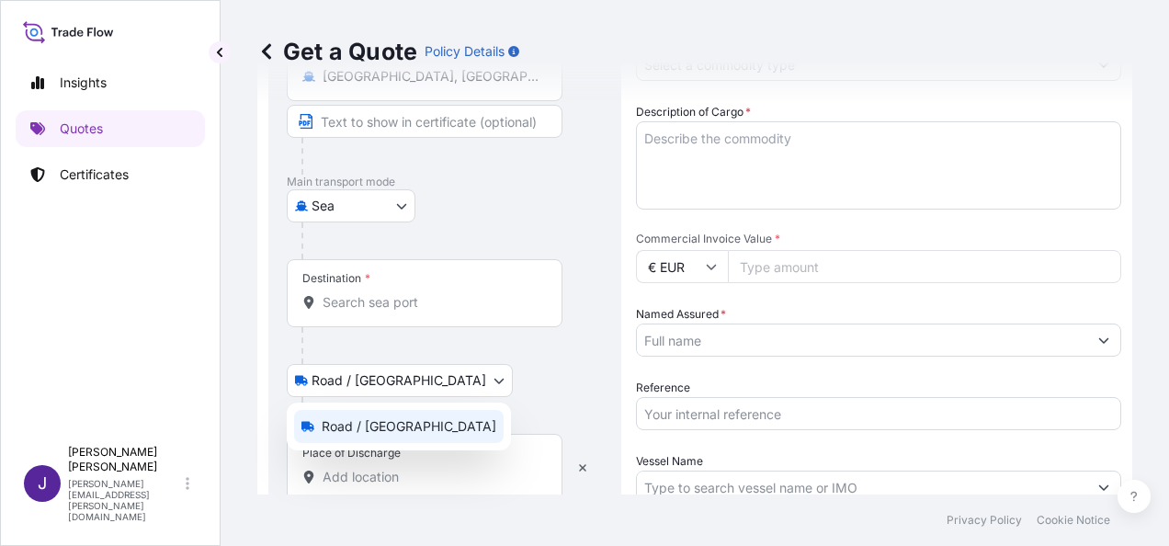
click at [403, 377] on body "Insights Quotes Certificates J [PERSON_NAME] [PERSON_NAME][EMAIL_ADDRESS][PERSO…" at bounding box center [584, 273] width 1169 height 546
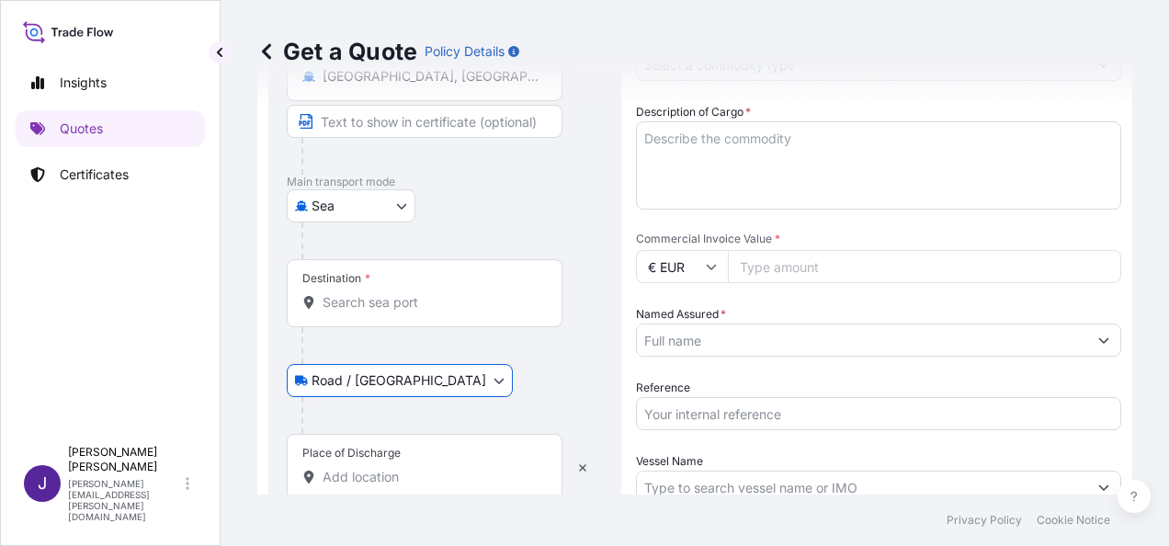
click at [432, 309] on input "Destination *" at bounding box center [431, 302] width 217 height 18
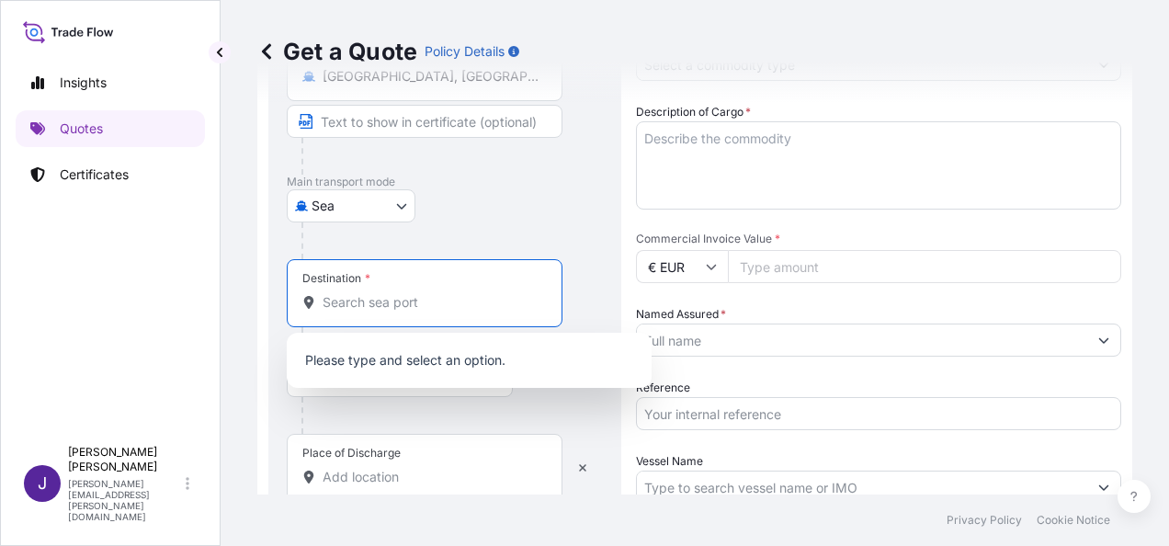
click at [415, 311] on div "Destination *" at bounding box center [425, 293] width 276 height 68
click at [415, 311] on input "Destination * Please select a destination" at bounding box center [431, 302] width 217 height 18
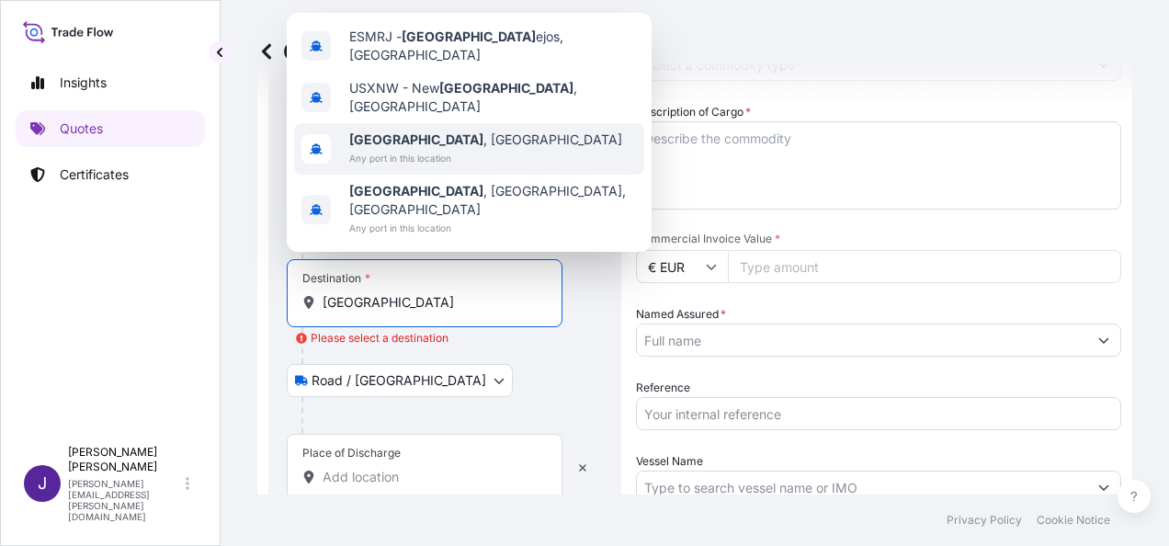
click at [410, 149] on span "[GEOGRAPHIC_DATA] , [GEOGRAPHIC_DATA]" at bounding box center [485, 139] width 273 height 18
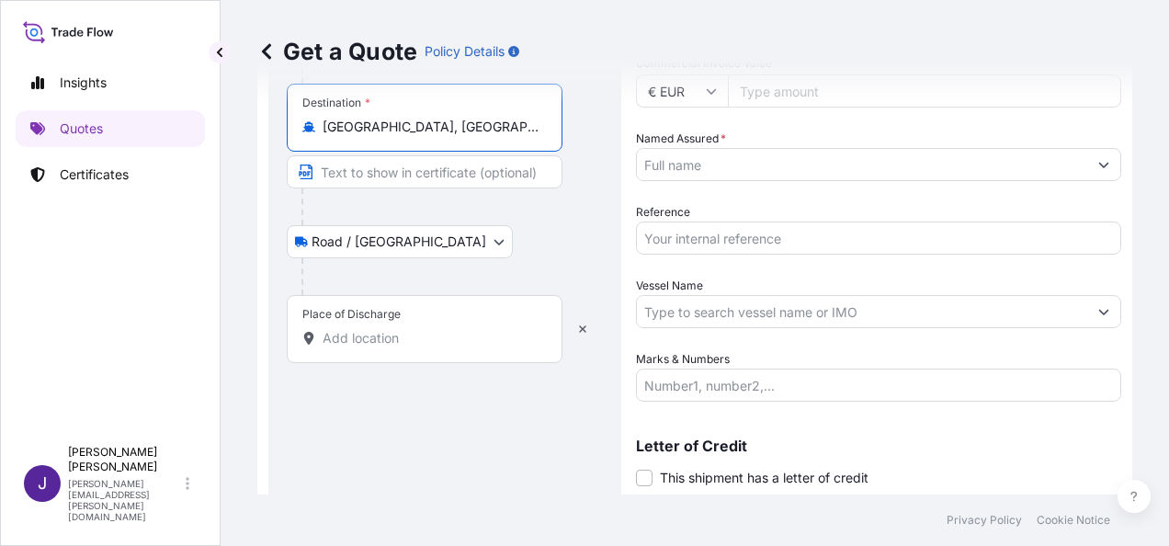
scroll to position [397, 0]
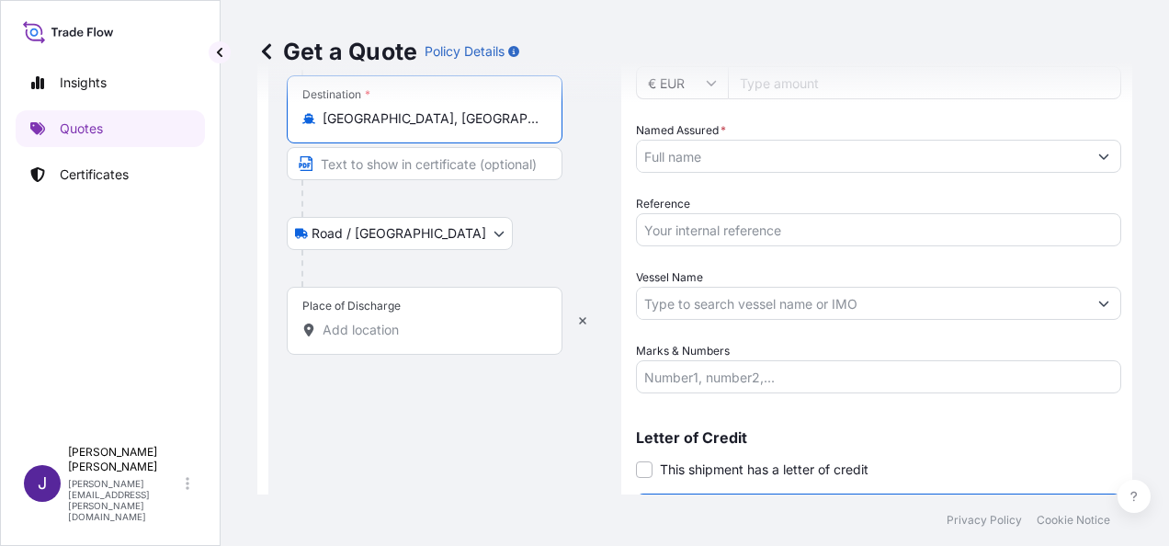
type input "[GEOGRAPHIC_DATA], [GEOGRAPHIC_DATA]"
click at [408, 336] on input "Place of Discharge" at bounding box center [431, 330] width 217 height 18
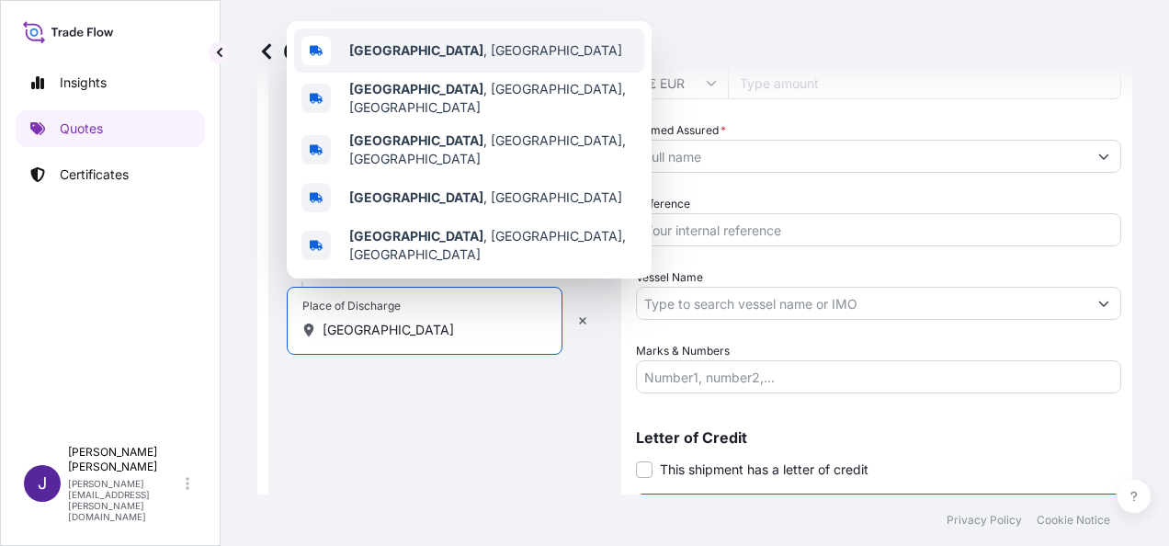
click at [448, 60] on span "[GEOGRAPHIC_DATA] , [GEOGRAPHIC_DATA]" at bounding box center [485, 50] width 273 height 18
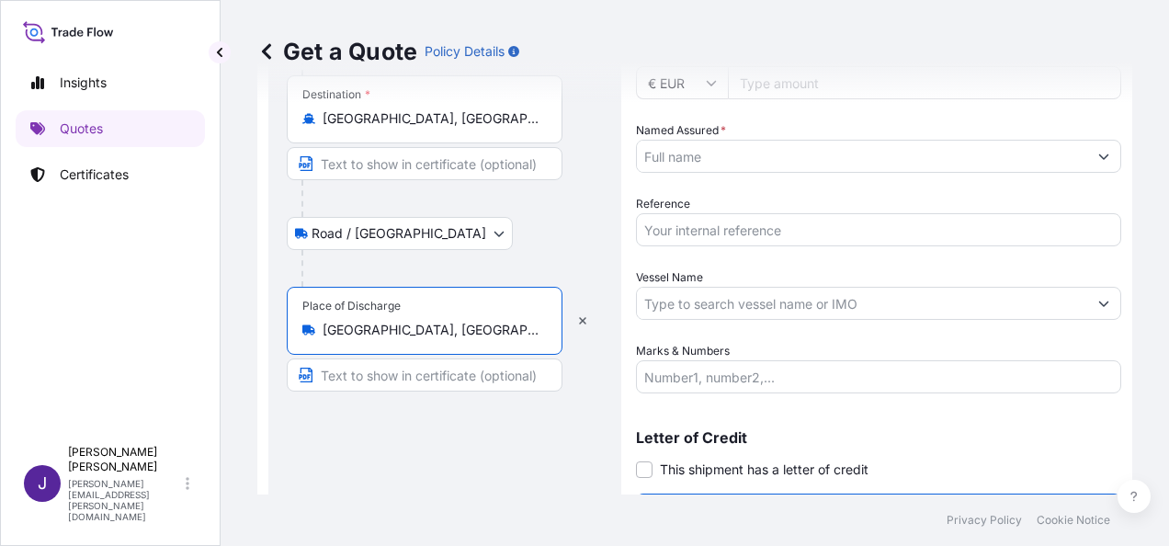
type input "[GEOGRAPHIC_DATA], [GEOGRAPHIC_DATA]"
click at [392, 235] on body "5 options available. 0 options available. 5 options available. Insights Quotes …" at bounding box center [584, 273] width 1169 height 546
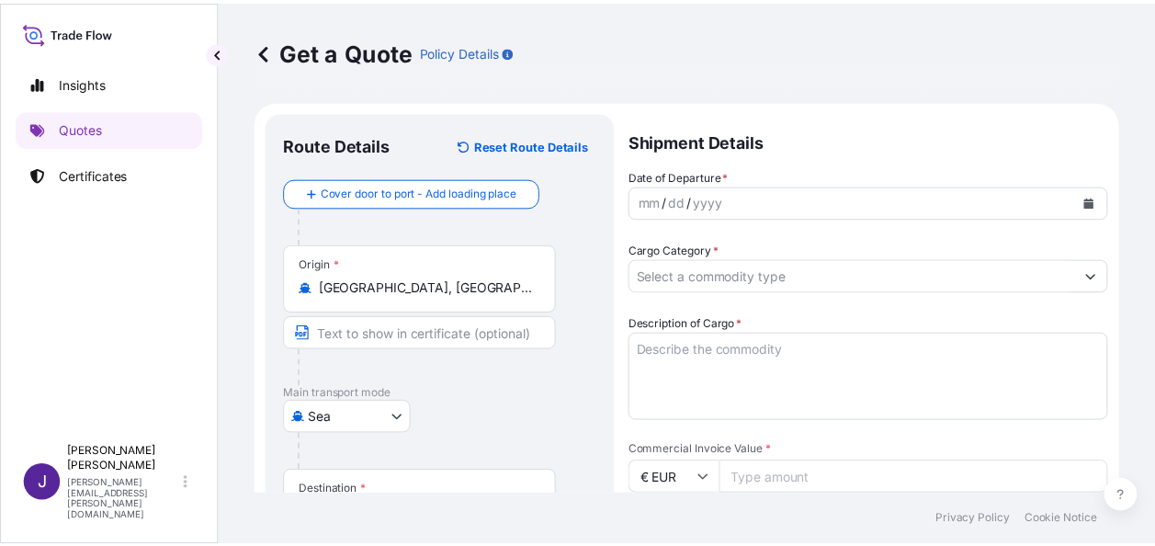
scroll to position [0, 0]
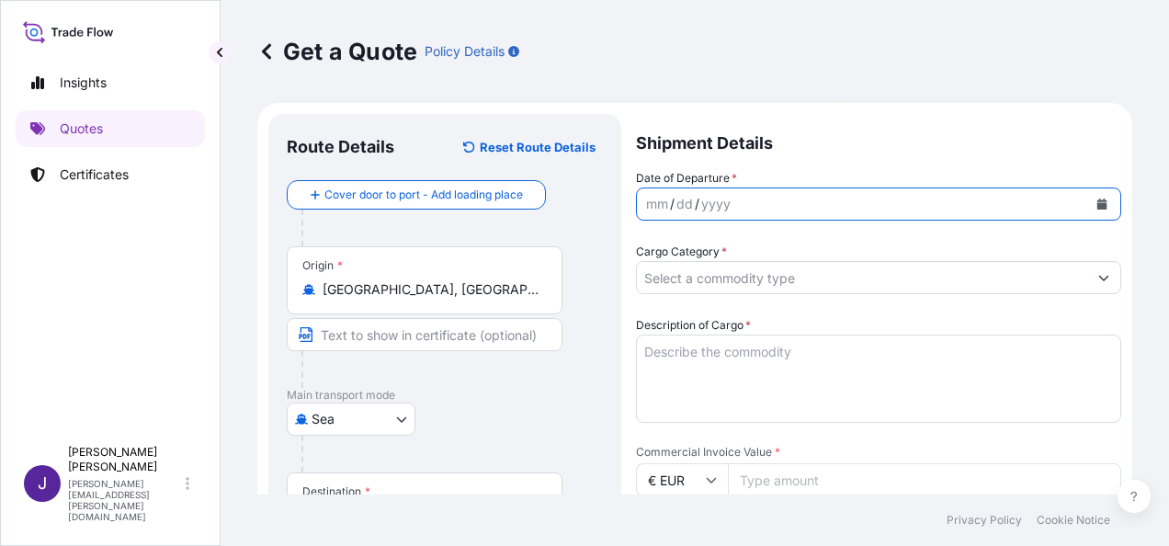
click at [1092, 213] on button "Calendar" at bounding box center [1101, 203] width 29 height 29
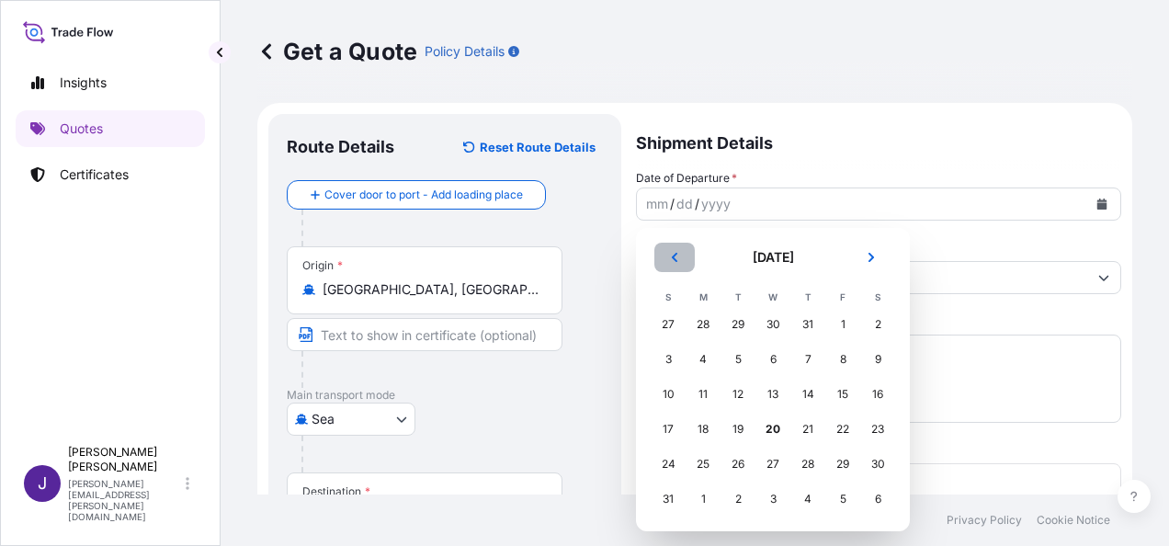
click at [670, 255] on icon "Previous" at bounding box center [674, 257] width 11 height 11
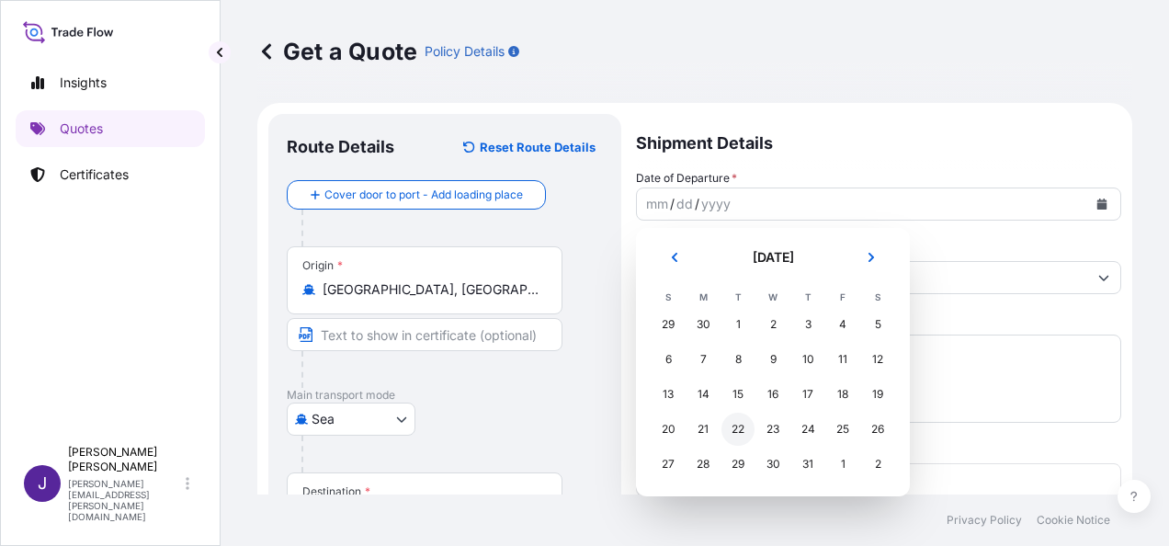
click at [737, 436] on div "22" at bounding box center [737, 429] width 33 height 33
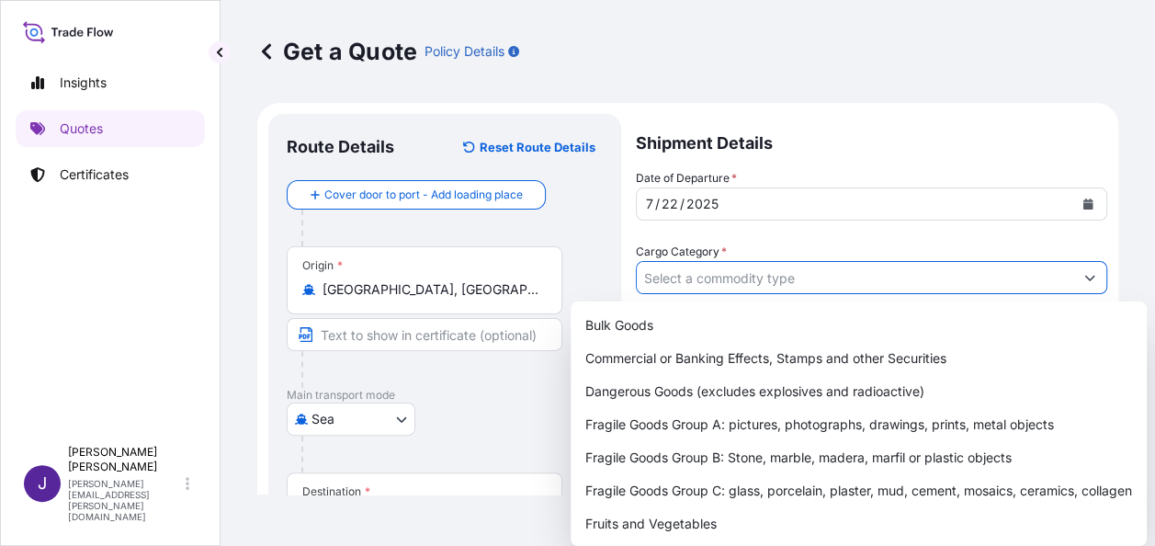
click at [752, 280] on input "Cargo Category *" at bounding box center [855, 277] width 437 height 33
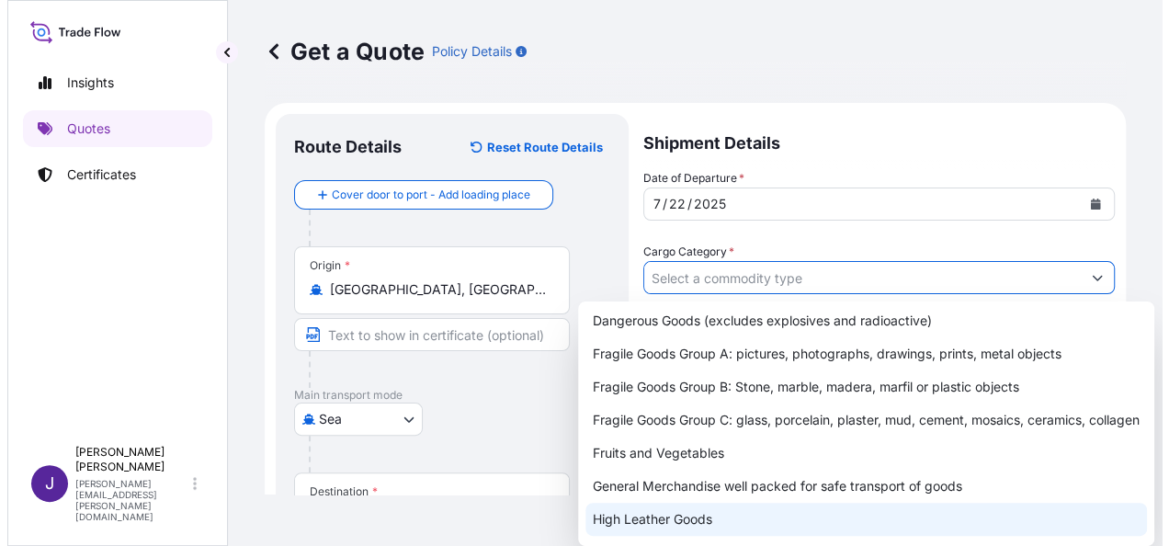
scroll to position [184, 0]
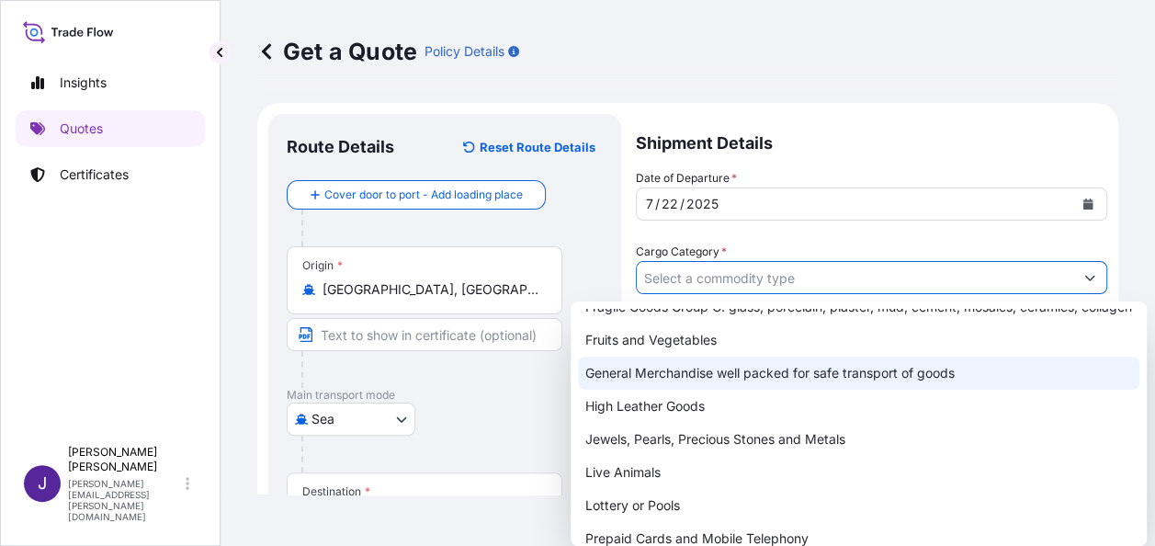
click at [658, 390] on div "General Merchandise well packed for safe transport of goods" at bounding box center [858, 373] width 561 height 33
type input "General Merchandise well packed for safe transport of goods"
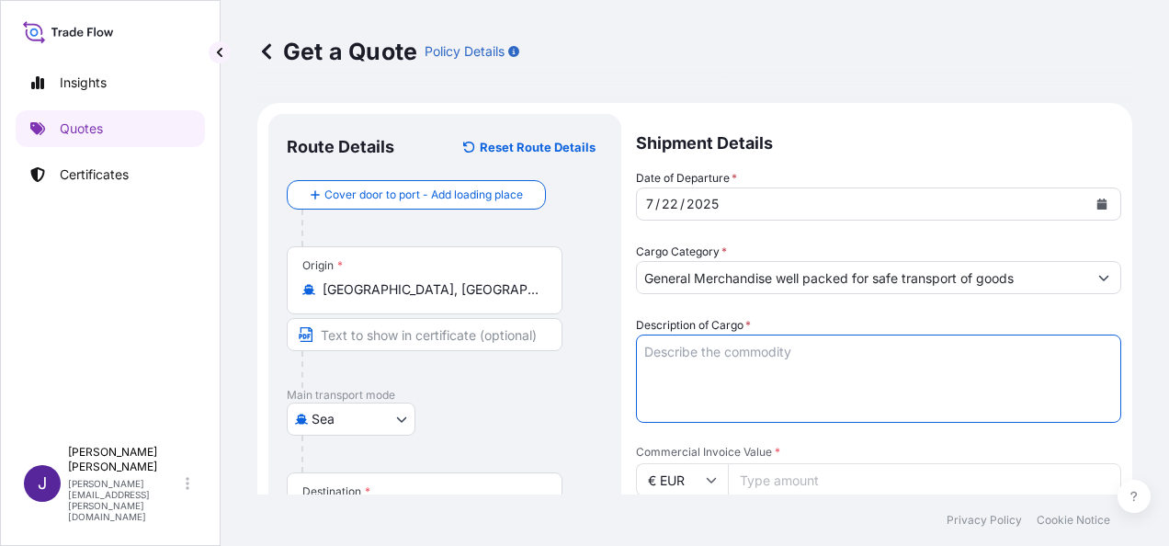
click at [700, 357] on textarea "Description of Cargo *" at bounding box center [878, 379] width 485 height 88
click at [739, 354] on textarea "Description of Cargo *" at bounding box center [878, 379] width 485 height 88
paste textarea "baby bathtub"
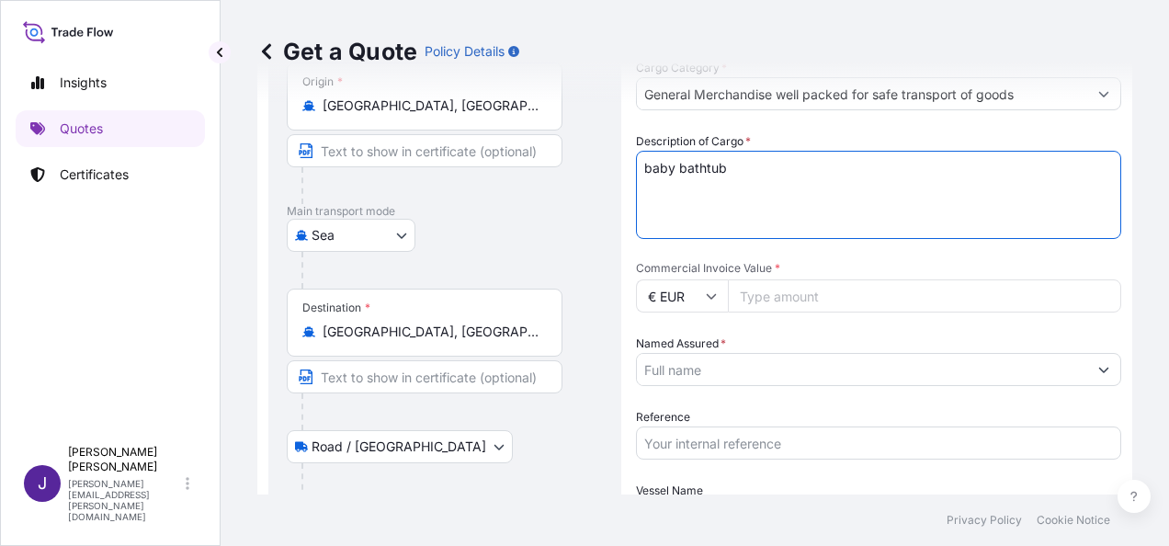
type textarea "baby bathtub"
click at [792, 301] on input "Commercial Invoice Value *" at bounding box center [924, 295] width 393 height 33
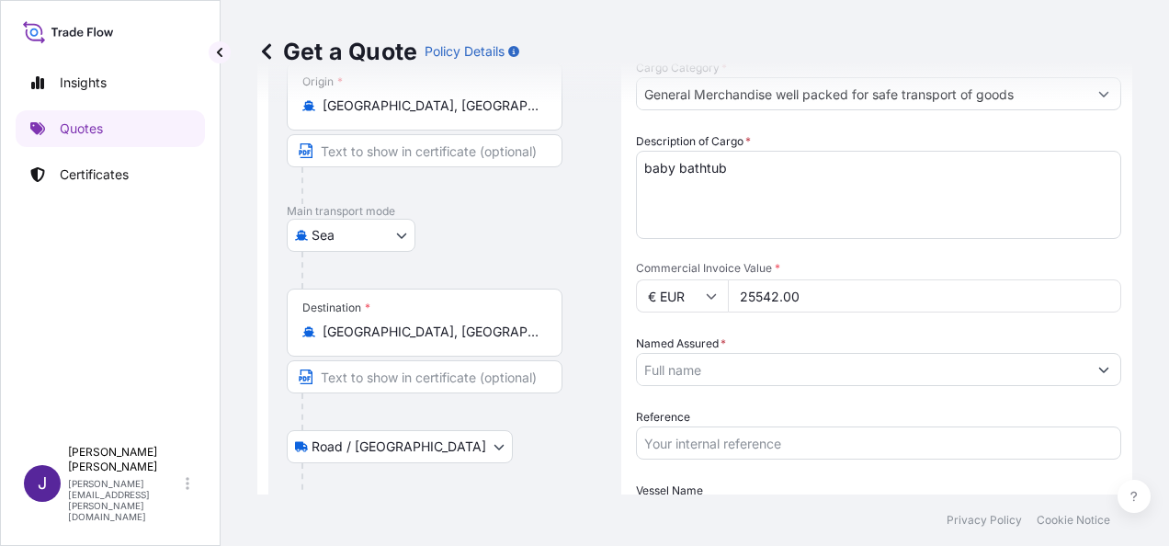
type input "25542.00"
click at [820, 370] on input "Named Assured *" at bounding box center [855, 369] width 437 height 33
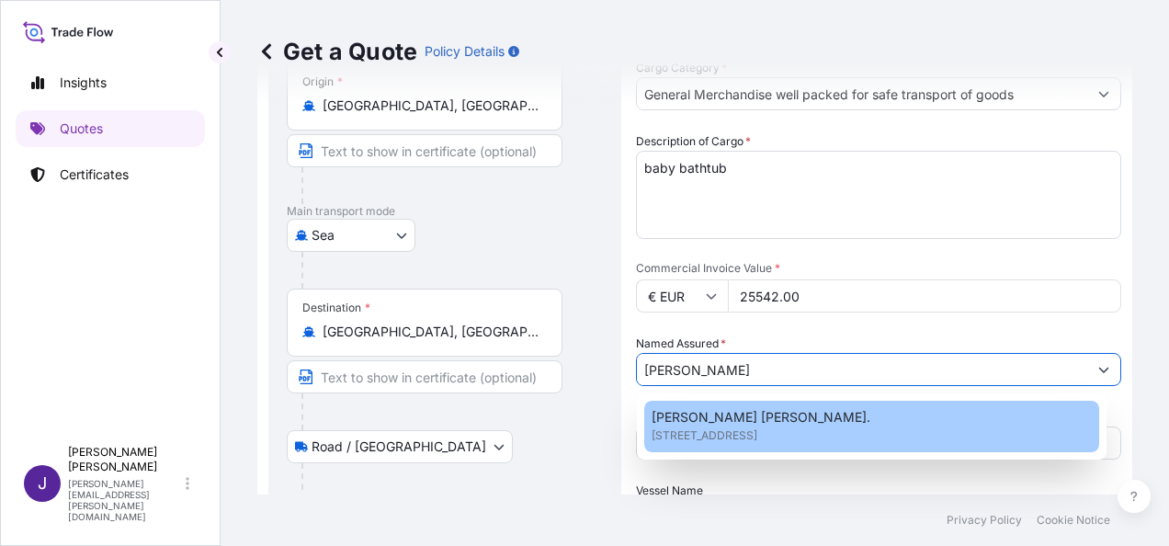
click at [812, 415] on span "[PERSON_NAME] [PERSON_NAME]." at bounding box center [761, 417] width 219 height 18
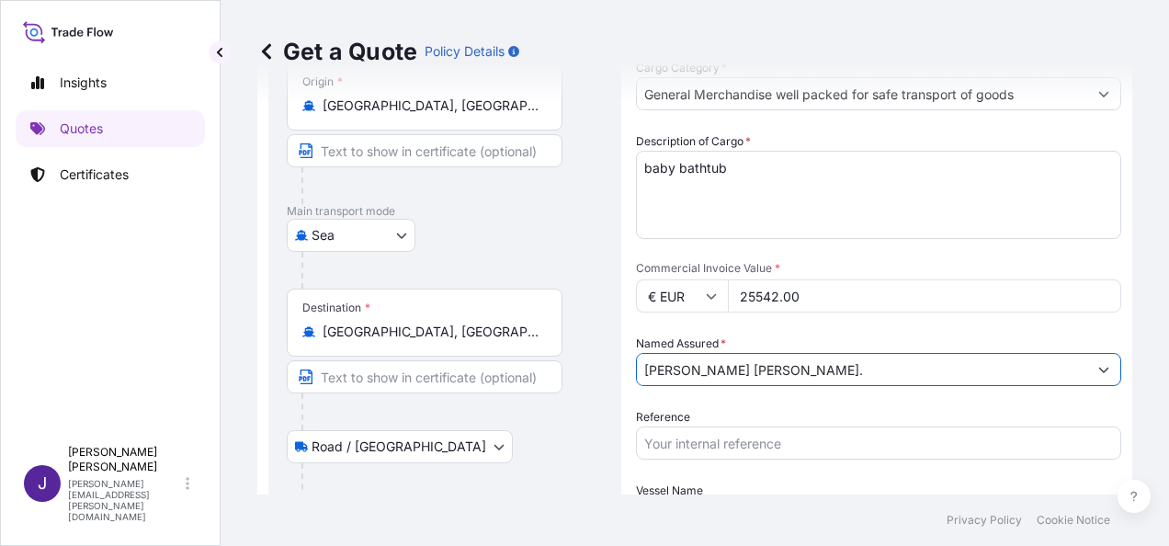
type input "[PERSON_NAME] [PERSON_NAME]."
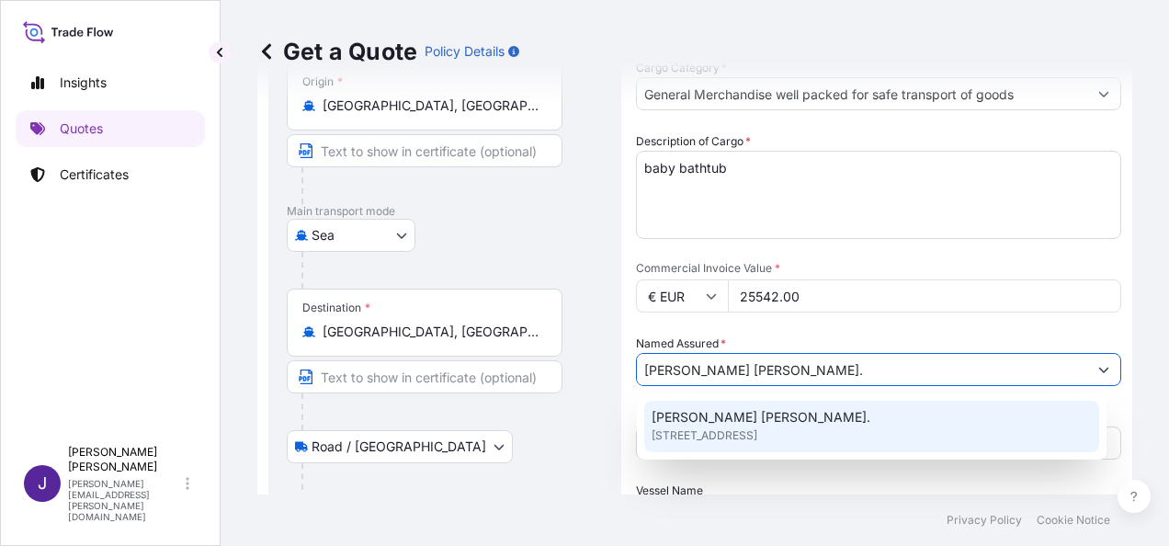
click at [757, 437] on span "[STREET_ADDRESS]" at bounding box center [705, 435] width 106 height 18
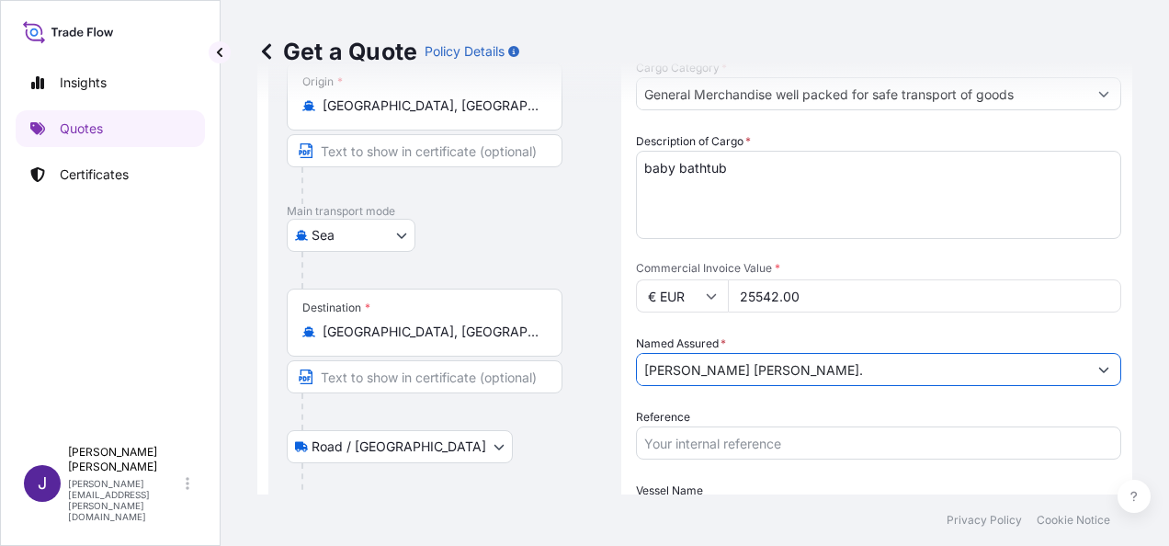
scroll to position [443, 0]
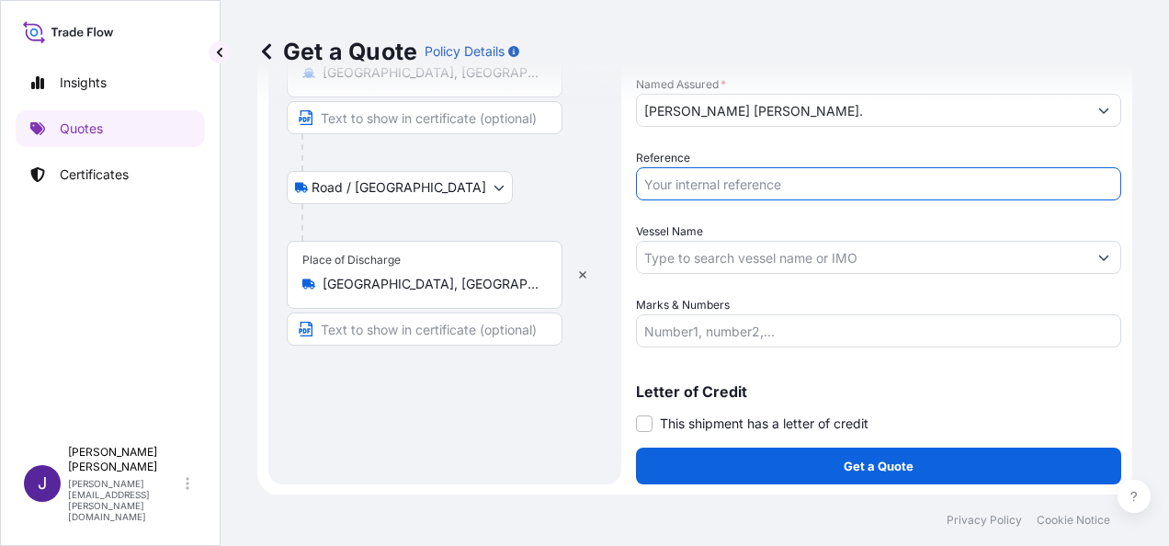
click at [822, 177] on input "Reference" at bounding box center [878, 183] width 485 height 33
click at [692, 182] on input "Reference" at bounding box center [878, 183] width 485 height 33
type input "53193"
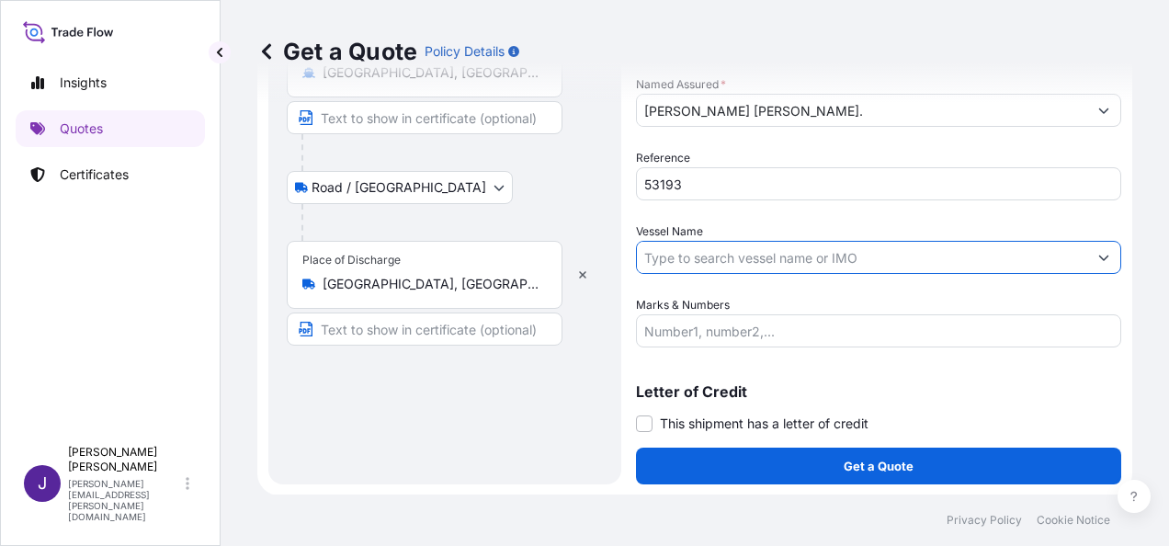
click at [757, 255] on input "Vessel Name" at bounding box center [862, 257] width 450 height 33
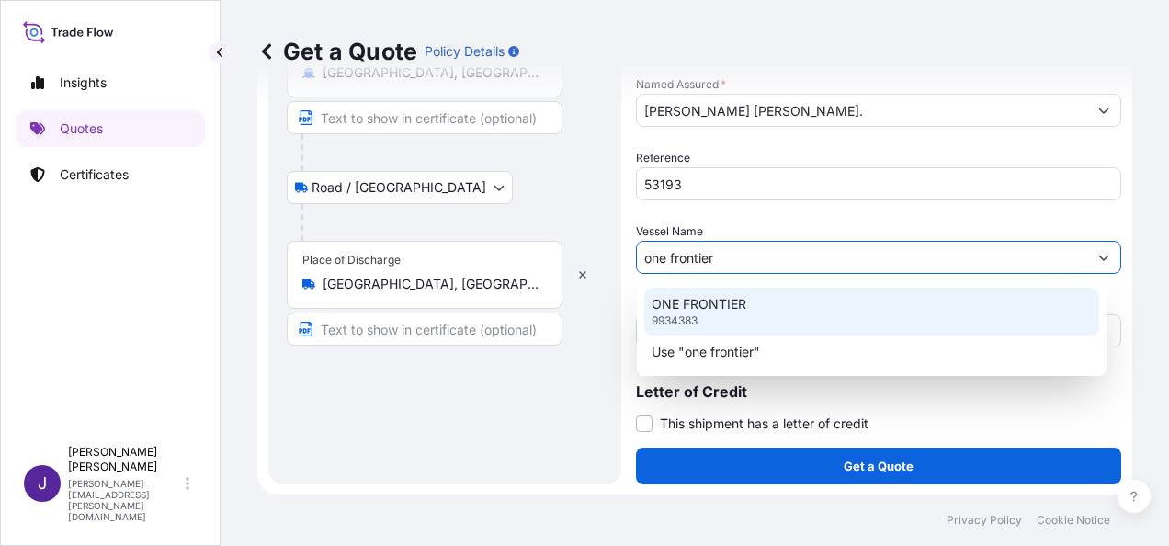
click at [739, 304] on p "ONE FRONTIER" at bounding box center [699, 304] width 95 height 18
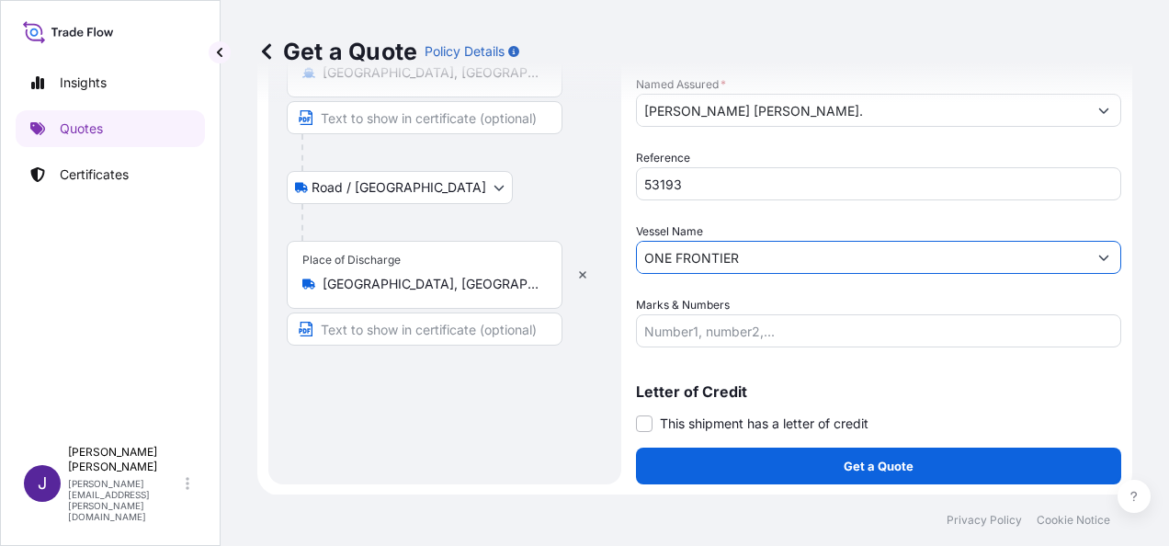
type input "ONE FRONTIER"
click at [648, 427] on span at bounding box center [644, 423] width 17 height 17
click at [636, 414] on input "This shipment has a letter of credit" at bounding box center [636, 414] width 0 height 0
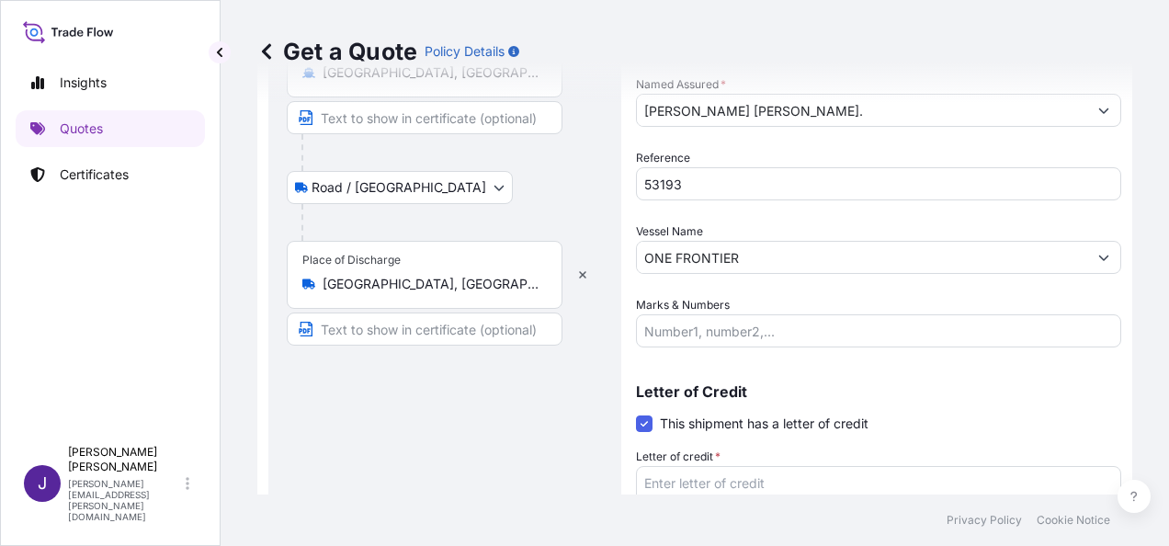
click at [722, 475] on textarea "Letter of credit *" at bounding box center [878, 510] width 485 height 88
paste textarea "[PERSON_NAME] [PERSON_NAME] [STREET_ADDRESS]"
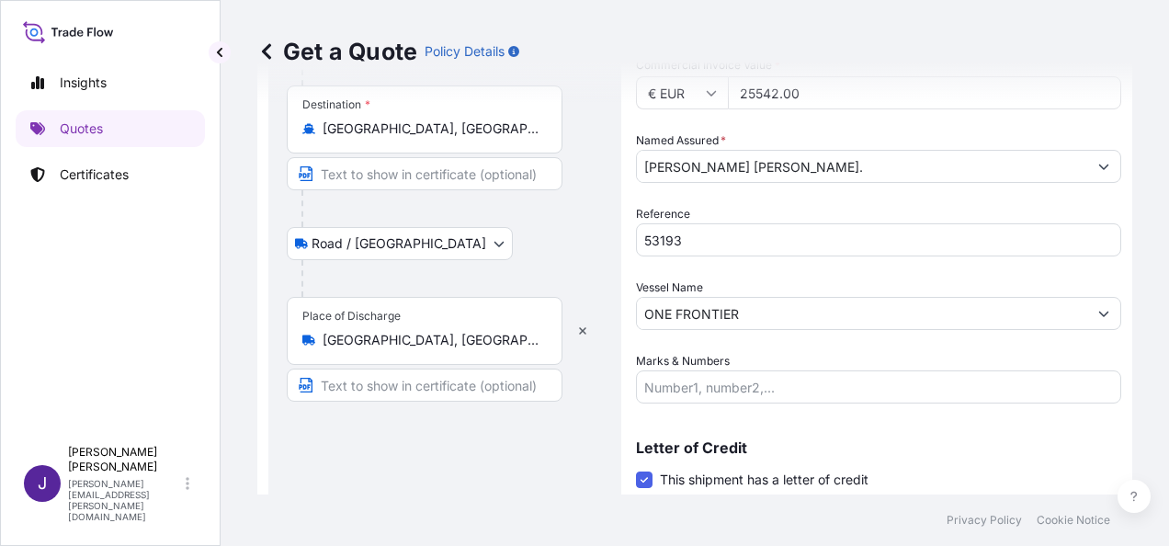
scroll to position [273, 0]
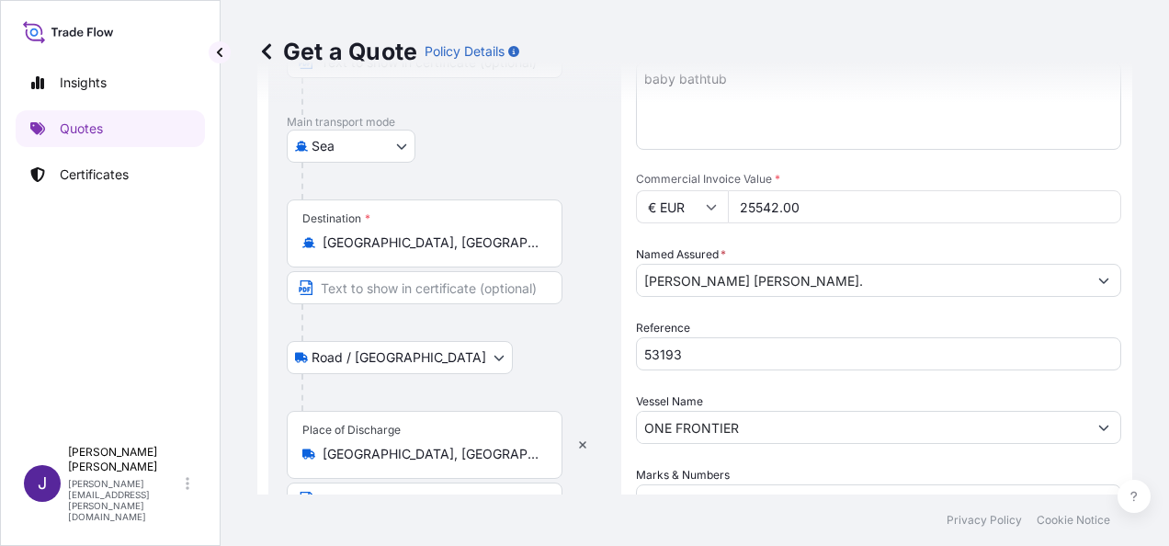
type textarea "[PERSON_NAME] [PERSON_NAME] [STREET_ADDRESS]"
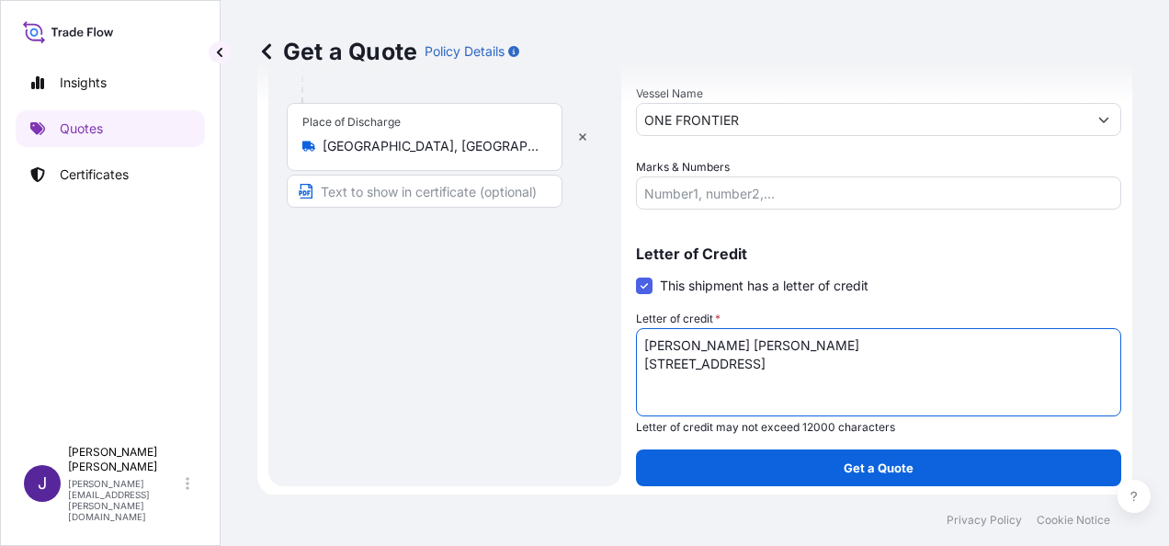
scroll to position [583, 0]
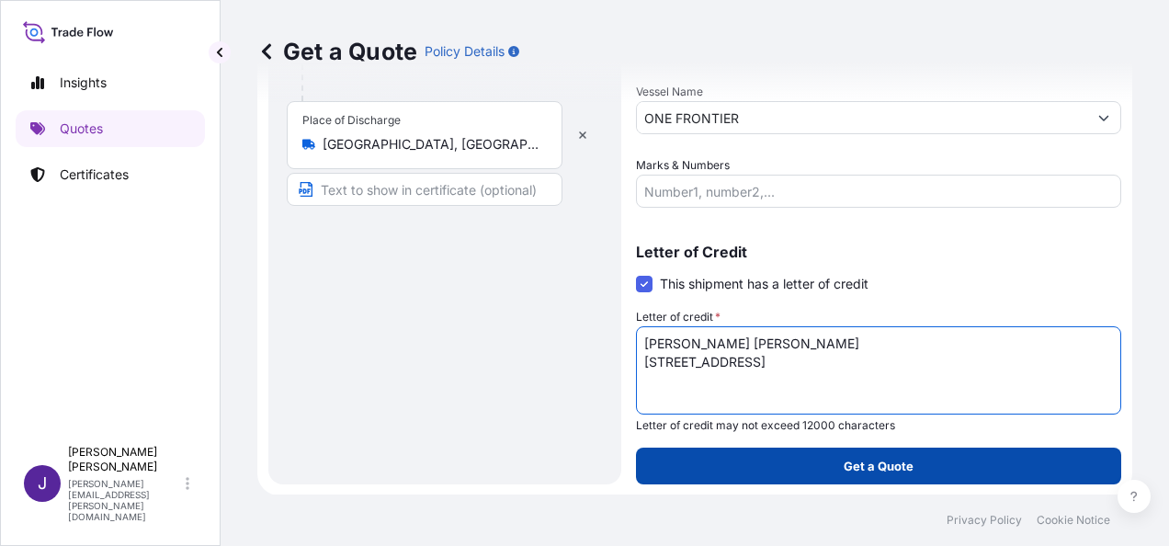
click at [912, 470] on button "Get a Quote" at bounding box center [878, 466] width 485 height 37
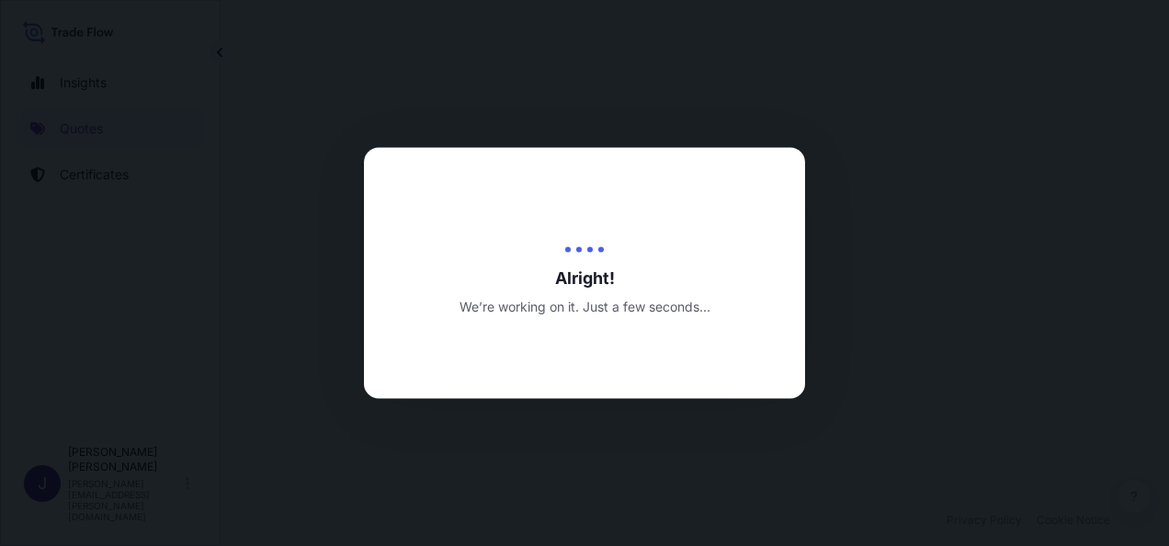
select select "Sea"
select select "Road / [GEOGRAPHIC_DATA]"
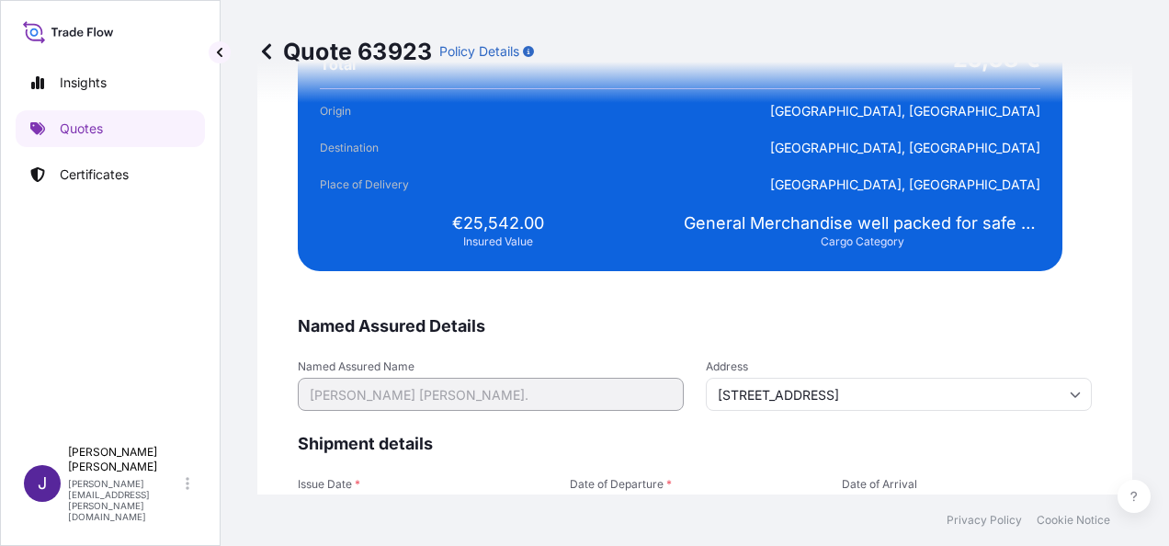
scroll to position [3826, 0]
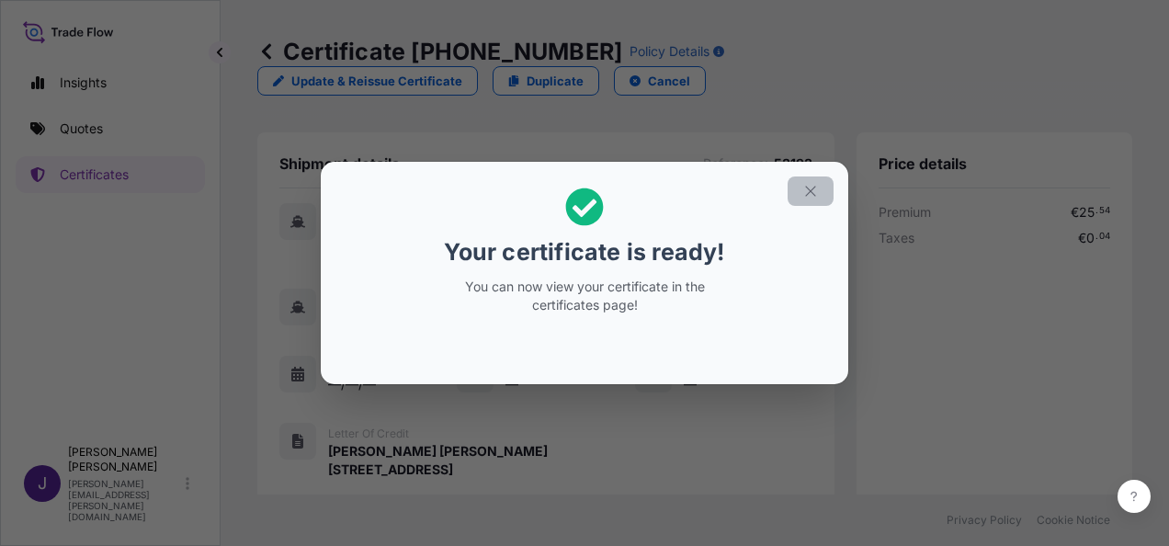
click at [818, 192] on icon "button" at bounding box center [810, 191] width 17 height 17
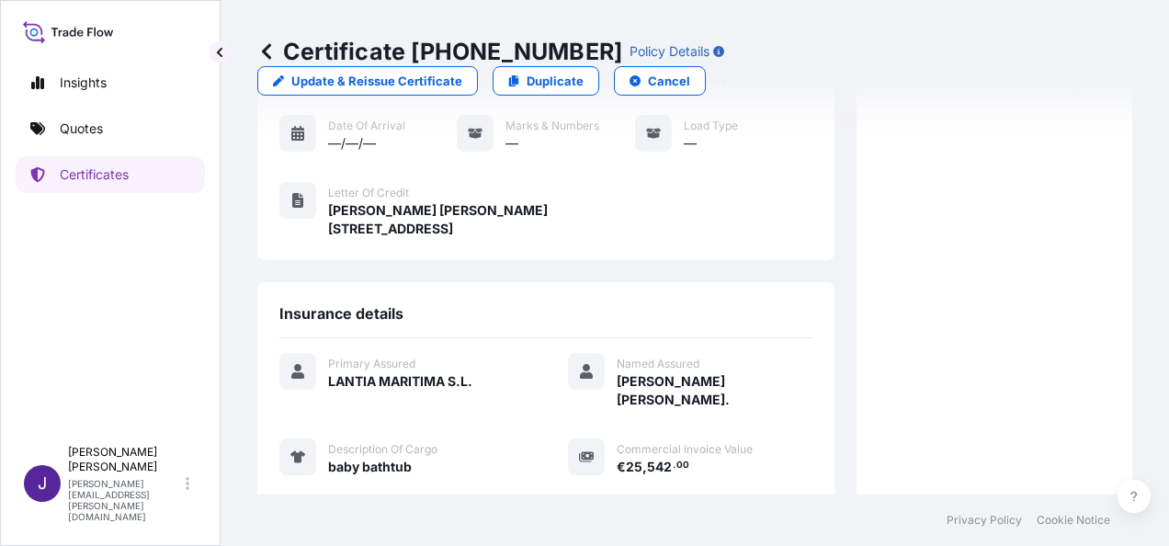
scroll to position [454, 0]
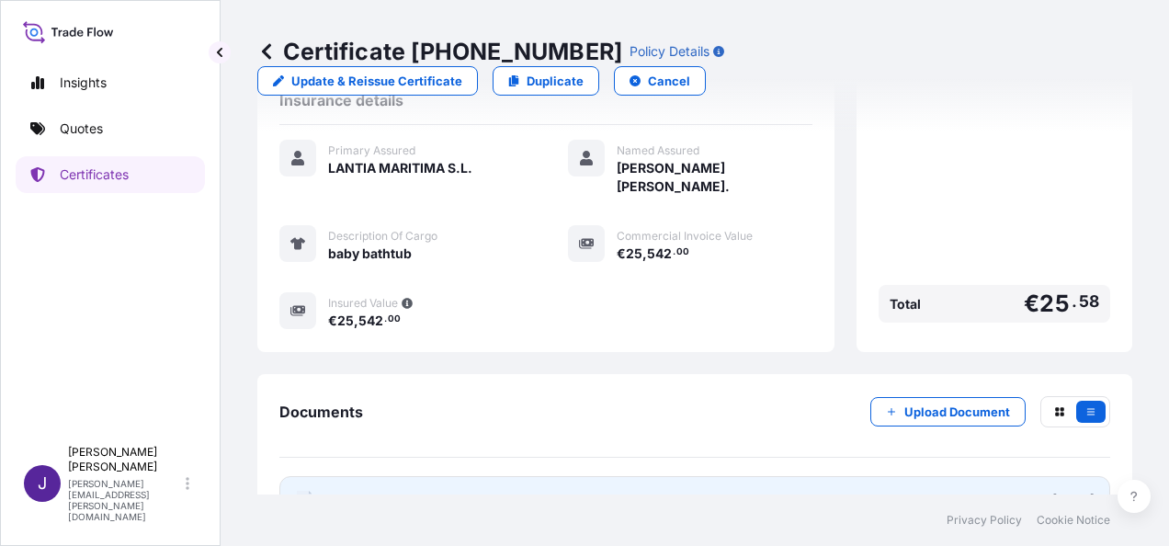
click at [373, 491] on span "Certificate" at bounding box center [361, 500] width 66 height 18
